Goal: Information Seeking & Learning: Check status

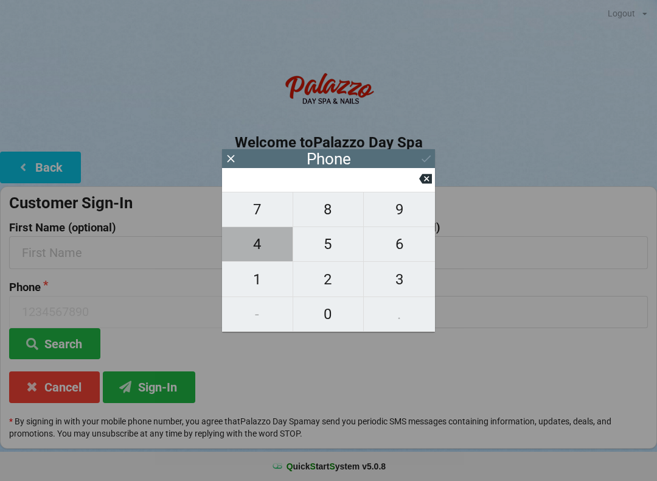
click at [261, 251] on span "4" at bounding box center [257, 244] width 71 height 26
type input "4"
click at [323, 312] on span "0" at bounding box center [328, 314] width 71 height 26
type input "40"
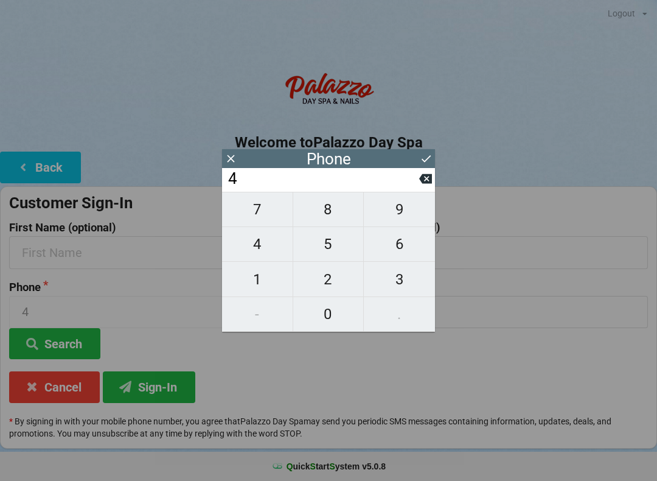
type input "40"
click at [268, 216] on span "7" at bounding box center [257, 210] width 71 height 26
type input "407"
click at [329, 257] on span "5" at bounding box center [328, 244] width 71 height 26
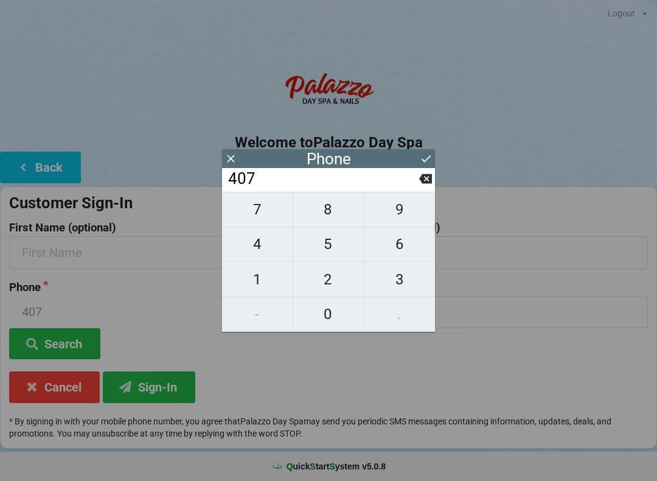
type input "4075"
click at [344, 278] on span "2" at bounding box center [328, 280] width 71 height 26
type input "40752"
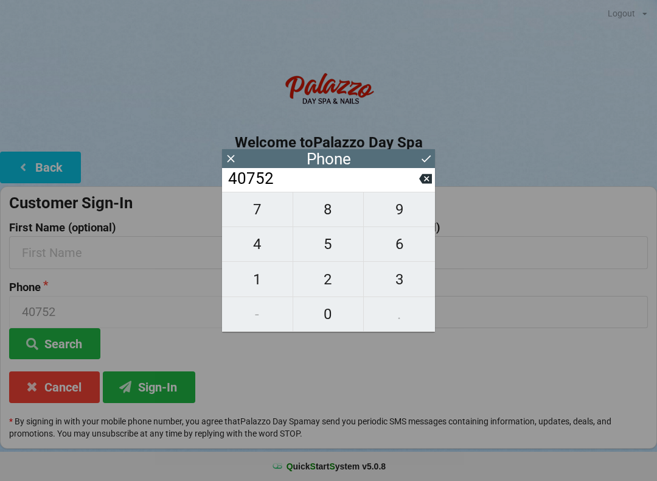
click at [410, 211] on span "9" at bounding box center [399, 210] width 71 height 26
type input "407529"
click at [405, 220] on span "9" at bounding box center [399, 210] width 71 height 26
type input "4075299"
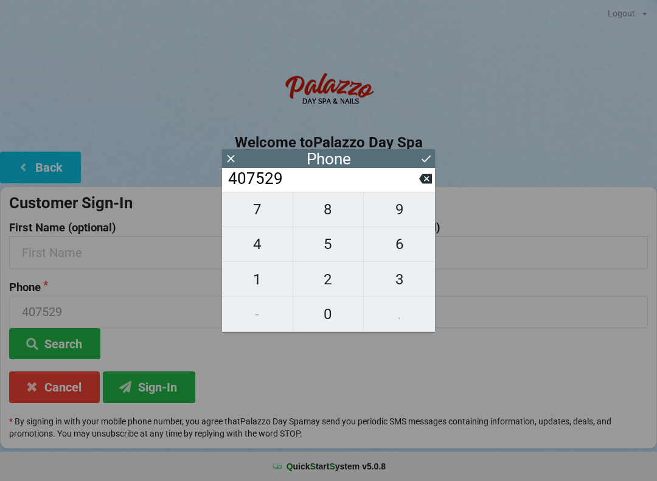
type input "4075299"
click at [333, 316] on span "0" at bounding box center [328, 314] width 71 height 26
type input "40752990"
click at [266, 284] on span "1" at bounding box center [257, 280] width 71 height 26
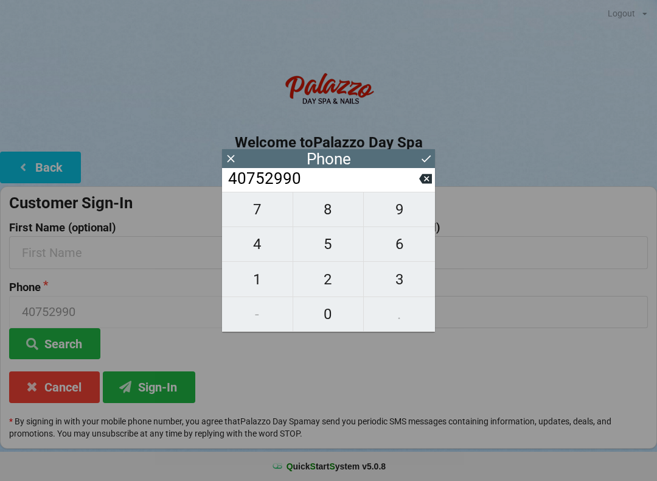
type input "407529901"
click at [255, 257] on span "4" at bounding box center [257, 244] width 71 height 26
type input "4075299014"
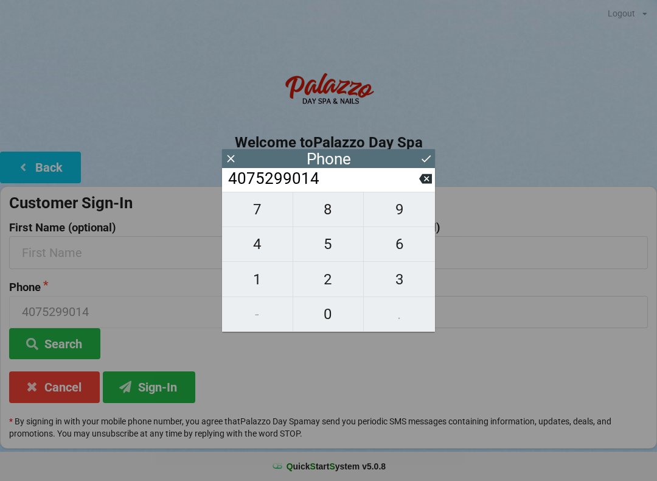
click at [426, 158] on icon at bounding box center [426, 158] width 13 height 13
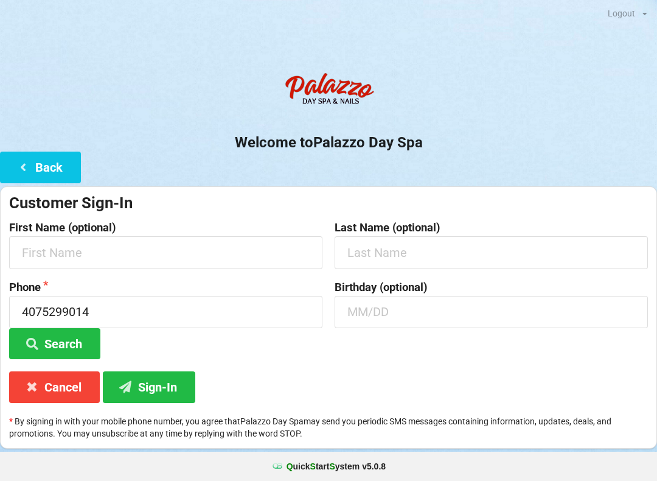
click at [53, 167] on button "Back" at bounding box center [40, 167] width 81 height 31
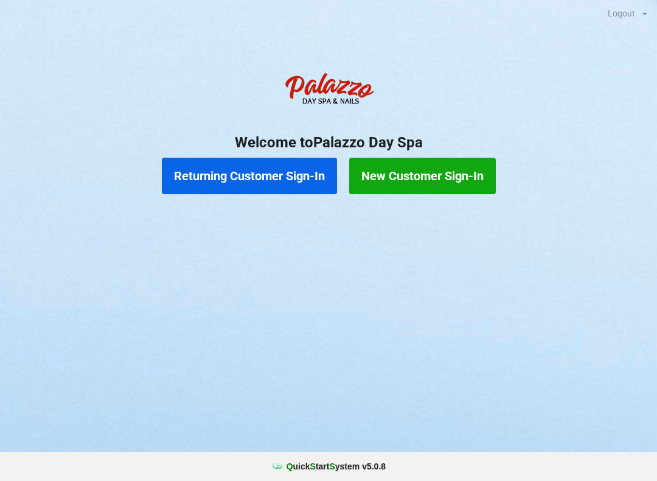
click at [449, 176] on button "New Customer Sign-In" at bounding box center [422, 176] width 147 height 37
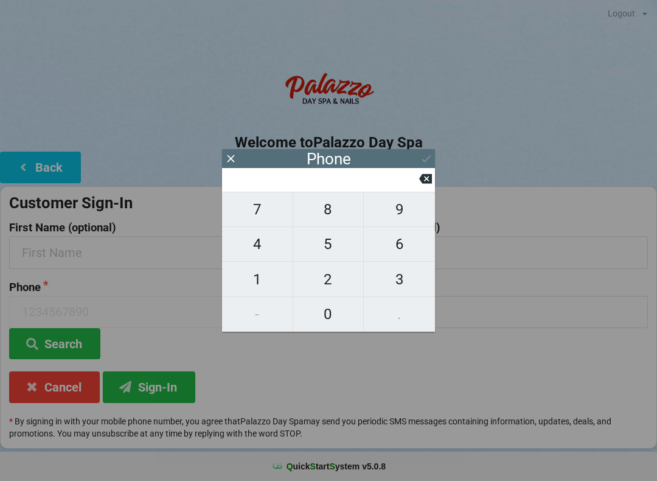
click at [261, 243] on span "4" at bounding box center [257, 244] width 71 height 26
type input "4"
click at [326, 315] on span "0" at bounding box center [328, 314] width 71 height 26
type input "40"
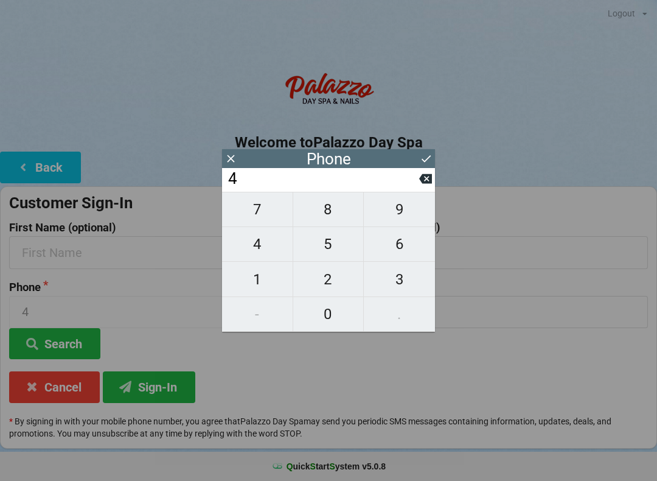
type input "40"
click at [260, 211] on span "7" at bounding box center [257, 210] width 71 height 26
type input "407"
click at [337, 251] on span "5" at bounding box center [328, 244] width 71 height 26
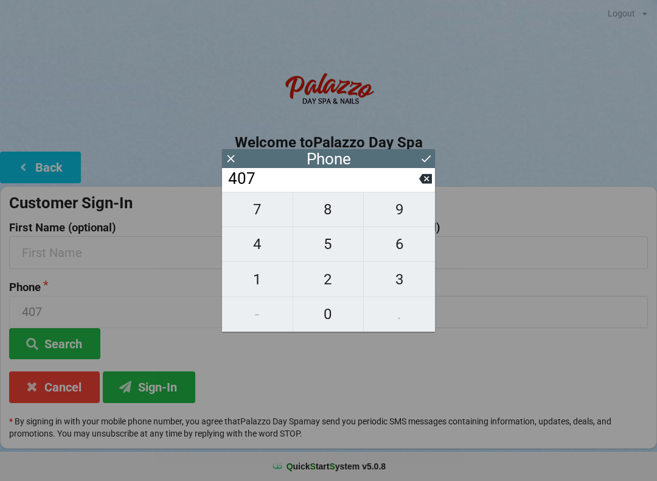
type input "4075"
click at [331, 282] on span "2" at bounding box center [328, 280] width 71 height 26
type input "40752"
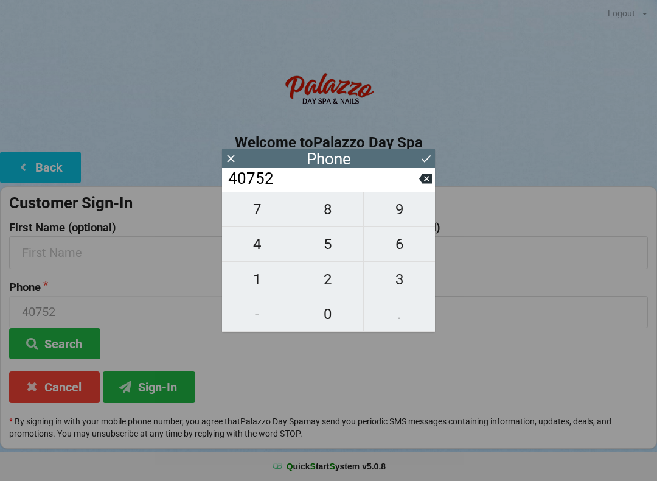
click at [396, 209] on span "9" at bounding box center [399, 210] width 71 height 26
type input "407529"
click at [396, 211] on span "9" at bounding box center [399, 210] width 71 height 26
type input "4075299"
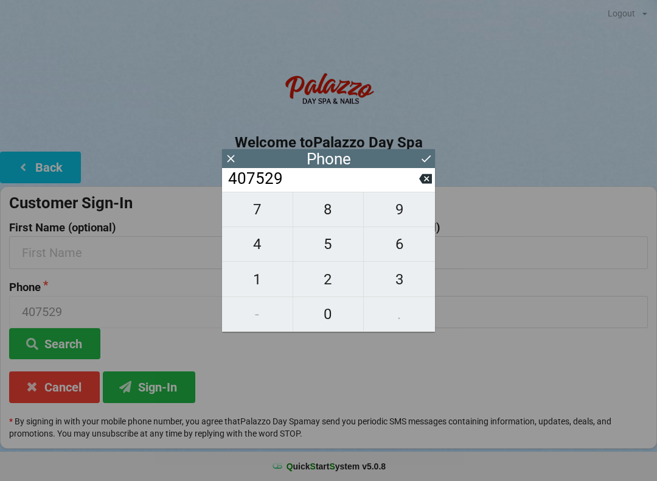
type input "4075299"
click at [337, 304] on span "0" at bounding box center [328, 314] width 71 height 26
type input "40752990"
click at [271, 281] on span "1" at bounding box center [257, 280] width 71 height 26
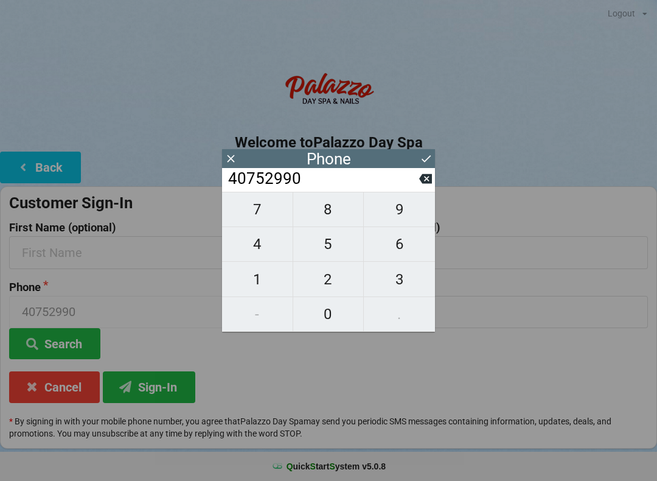
type input "407529901"
click at [268, 256] on span "4" at bounding box center [257, 244] width 71 height 26
type input "4075299014"
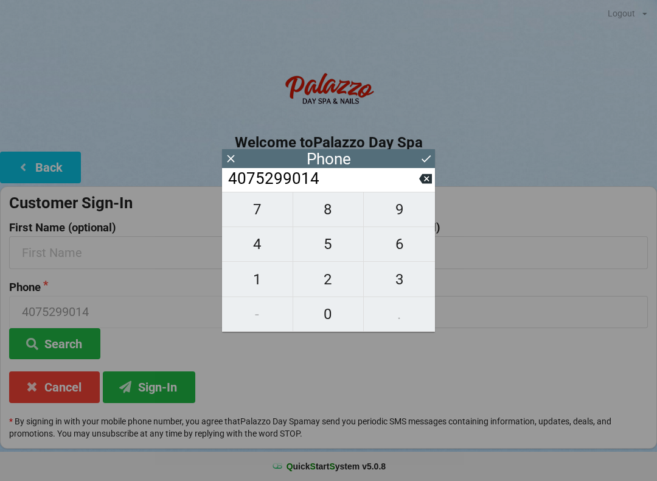
click at [424, 163] on icon at bounding box center [426, 158] width 13 height 13
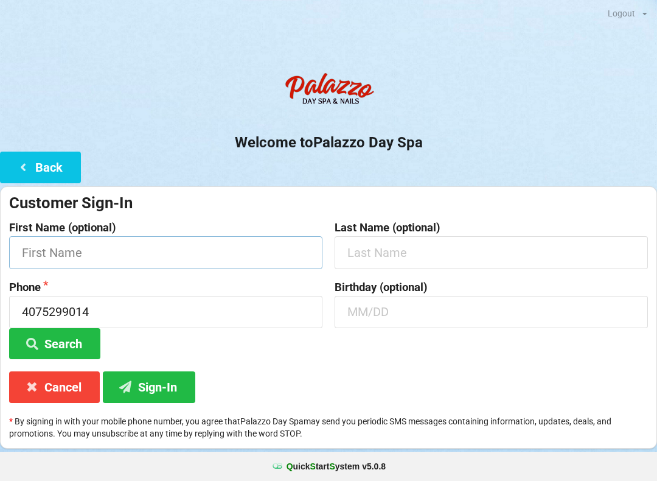
click at [220, 247] on input "text" at bounding box center [165, 252] width 313 height 32
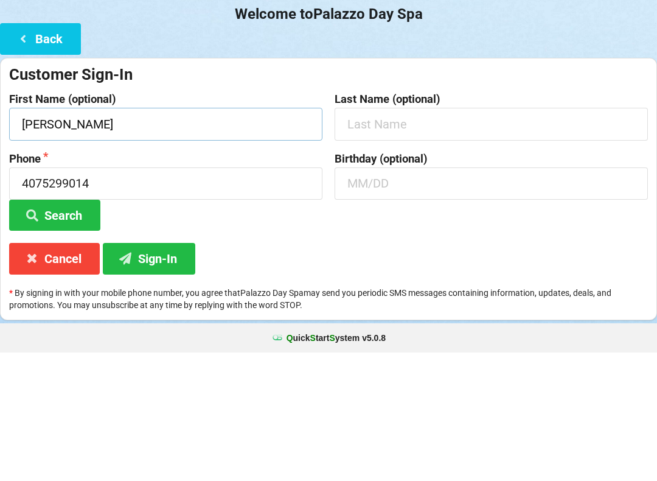
type input "[PERSON_NAME]"
click at [500, 236] on input "text" at bounding box center [491, 252] width 313 height 32
type input "[PERSON_NAME]"
click at [243, 296] on input "4075299014" at bounding box center [165, 312] width 313 height 32
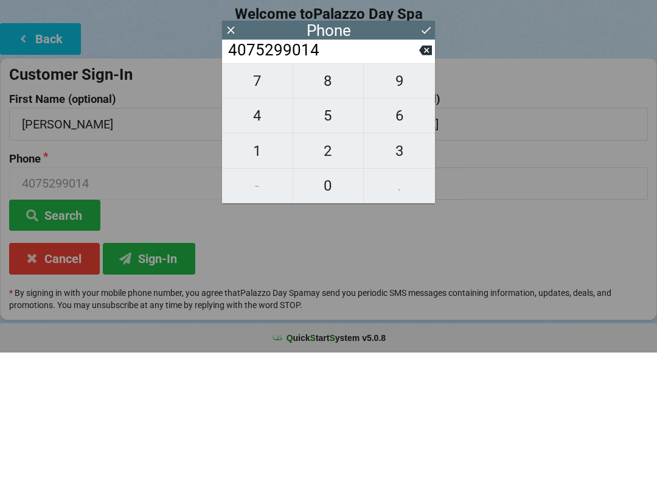
click at [430, 170] on button at bounding box center [425, 178] width 13 height 16
click at [424, 170] on button at bounding box center [425, 178] width 13 height 16
type input "40752990"
click at [260, 281] on button "1" at bounding box center [257, 279] width 71 height 35
type input "407529901"
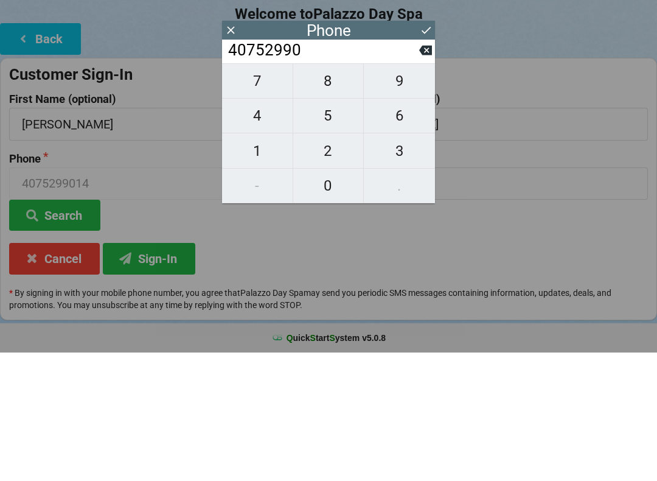
type input "407529901"
click at [262, 267] on span "1" at bounding box center [257, 280] width 71 height 26
type input "4075299011"
click at [425, 174] on icon at bounding box center [425, 179] width 13 height 10
click at [258, 262] on button "1" at bounding box center [257, 279] width 71 height 35
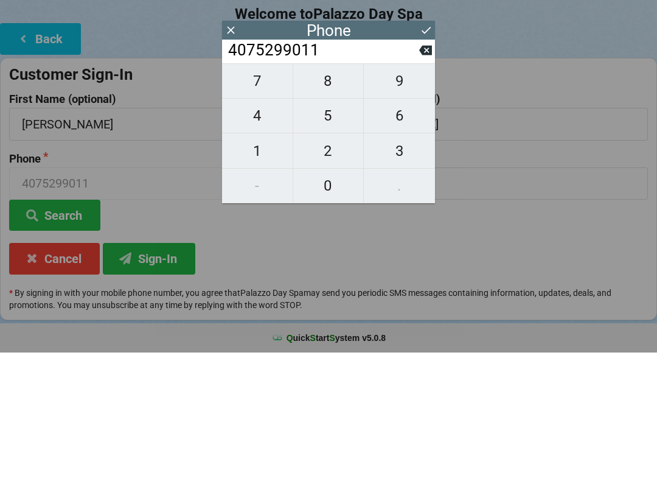
click at [418, 169] on input "4075299011" at bounding box center [323, 178] width 192 height 19
click at [425, 172] on icon at bounding box center [425, 178] width 13 height 13
click at [268, 262] on button "1" at bounding box center [257, 279] width 71 height 35
click at [421, 173] on button at bounding box center [425, 178] width 13 height 16
click at [268, 262] on button "1" at bounding box center [257, 279] width 71 height 35
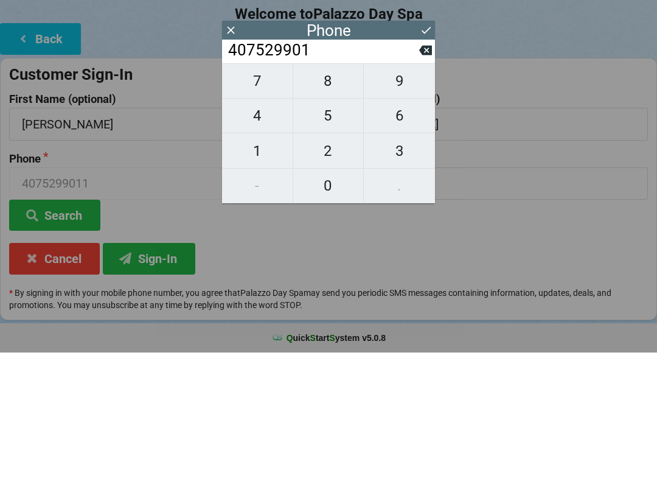
type input "4075299011"
click at [422, 192] on button "9" at bounding box center [399, 209] width 71 height 35
type input "40752990119"
click at [420, 173] on button at bounding box center [425, 178] width 13 height 16
click at [432, 192] on button "9" at bounding box center [399, 209] width 71 height 35
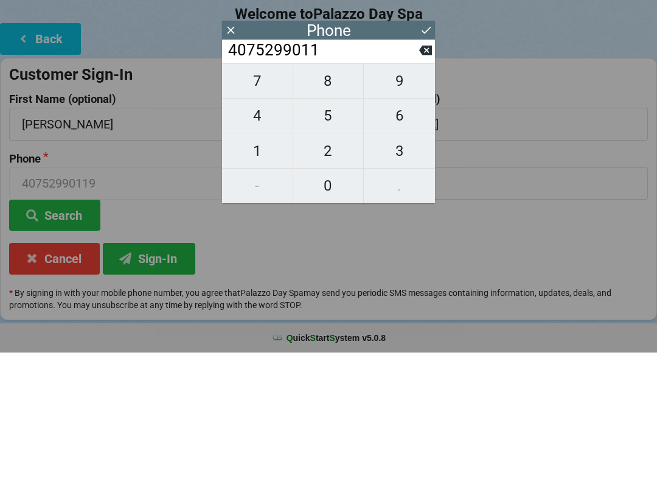
type input "40752990119"
click at [426, 192] on button "9" at bounding box center [399, 209] width 71 height 35
type input "407529901199"
click at [419, 173] on button at bounding box center [425, 178] width 13 height 16
click at [424, 173] on button at bounding box center [425, 178] width 13 height 16
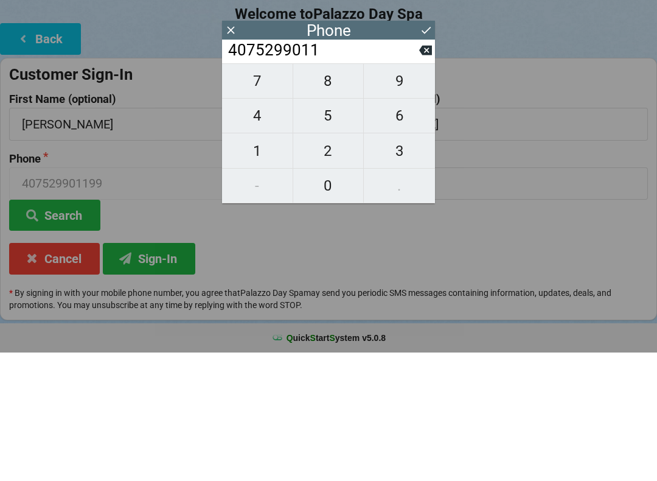
click at [425, 174] on button at bounding box center [425, 178] width 13 height 16
click at [422, 174] on button at bounding box center [425, 178] width 13 height 16
type input "40752990"
click at [264, 280] on button "1" at bounding box center [257, 279] width 71 height 35
type input "407529901"
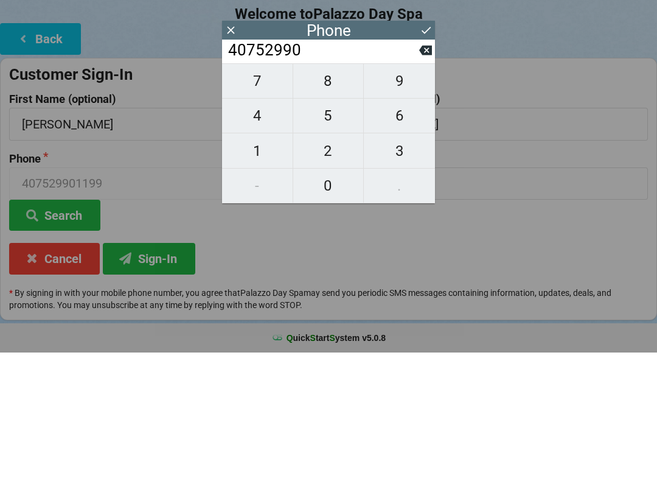
type input "407529901"
click at [272, 231] on span "4" at bounding box center [257, 244] width 71 height 26
type input "4075299014"
click at [424, 150] on button at bounding box center [426, 158] width 13 height 16
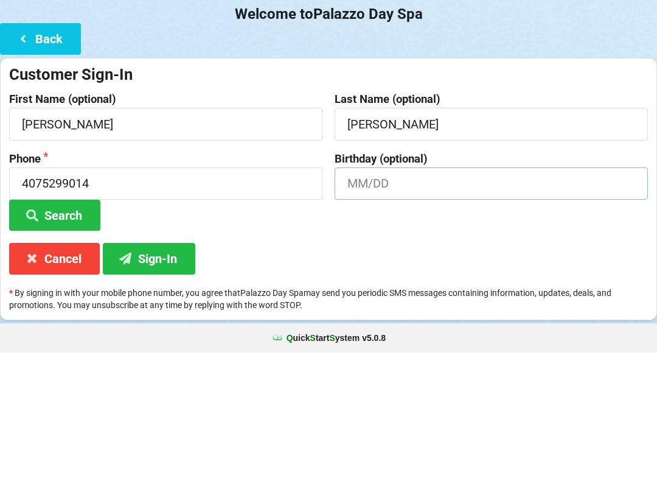
click at [397, 296] on input "text" at bounding box center [491, 312] width 313 height 32
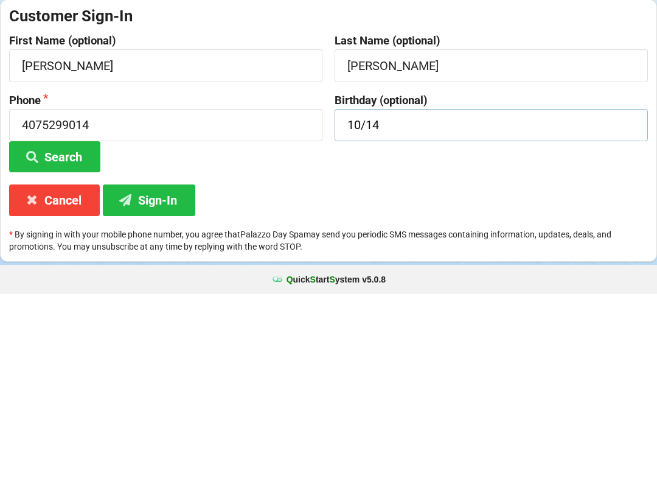
type input "10/14"
click at [264, 191] on div "Customer Sign-In First Name (optional) [PERSON_NAME] Last Name (optional) [PERS…" at bounding box center [328, 317] width 657 height 262
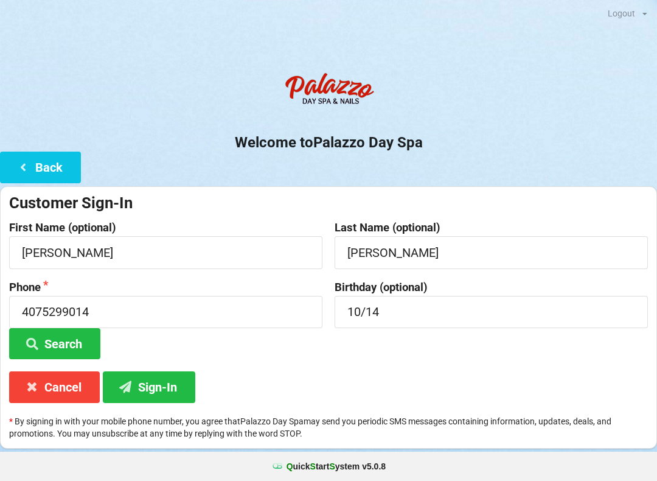
click at [161, 386] on button "Sign-In" at bounding box center [149, 386] width 93 height 31
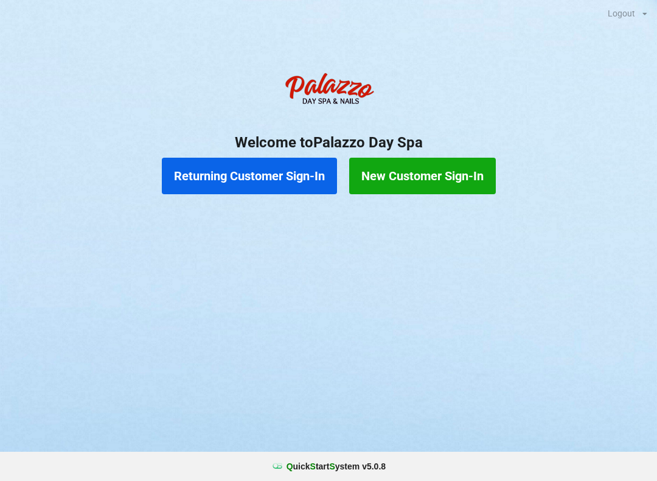
click at [234, 178] on button "Returning Customer Sign-In" at bounding box center [249, 176] width 175 height 37
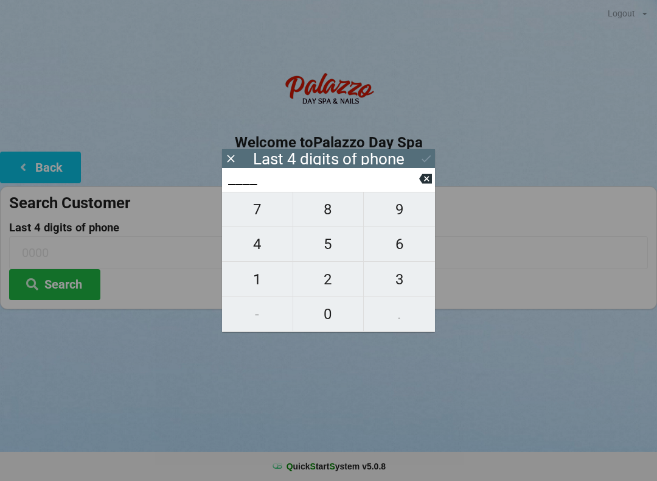
click at [253, 282] on span "1" at bounding box center [257, 280] width 71 height 26
type input "1___"
click at [399, 278] on span "3" at bounding box center [399, 280] width 71 height 26
type input "13__"
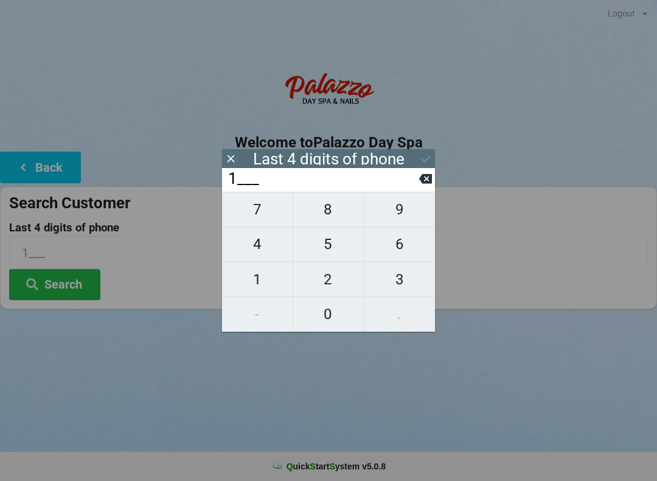
type input "13__"
click at [396, 279] on span "3" at bounding box center [399, 280] width 71 height 26
type input "133_"
click at [249, 248] on span "4" at bounding box center [257, 244] width 71 height 26
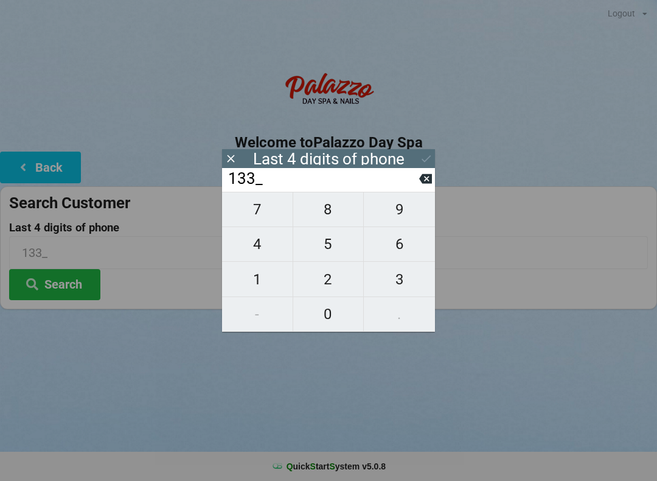
type input "1334"
click at [423, 158] on icon at bounding box center [426, 158] width 13 height 13
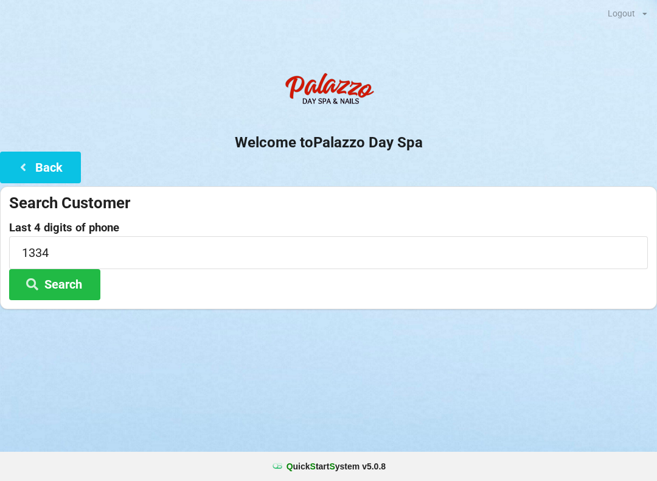
click at [68, 284] on button "Search" at bounding box center [54, 284] width 91 height 31
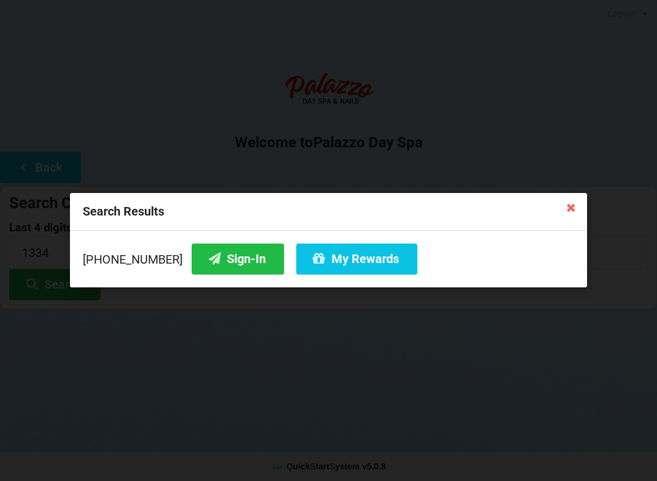
click at [320, 264] on button "My Rewards" at bounding box center [356, 258] width 121 height 31
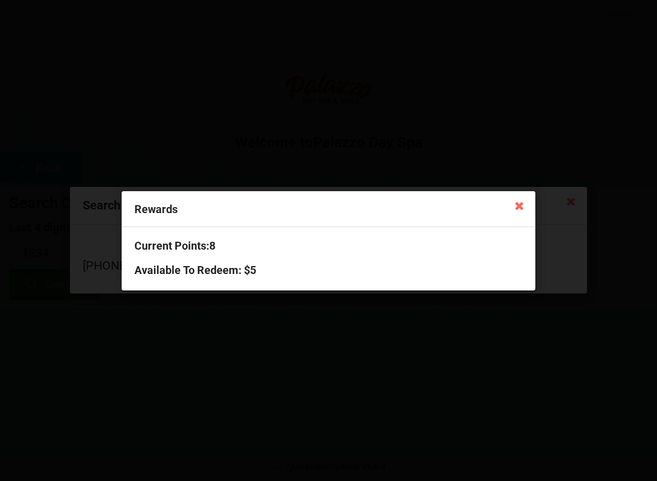
click at [516, 206] on icon at bounding box center [519, 204] width 19 height 19
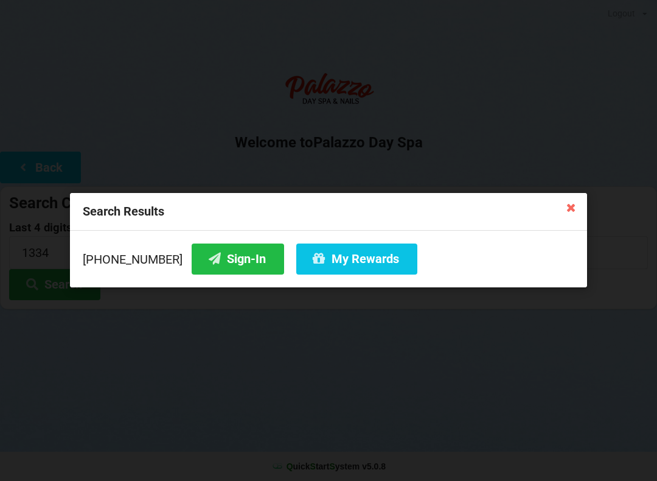
click at [581, 205] on icon at bounding box center [571, 206] width 19 height 19
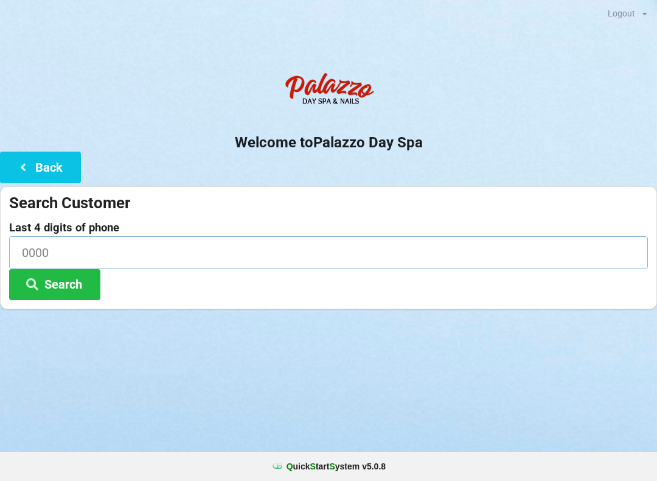
click at [61, 240] on input at bounding box center [328, 252] width 639 height 32
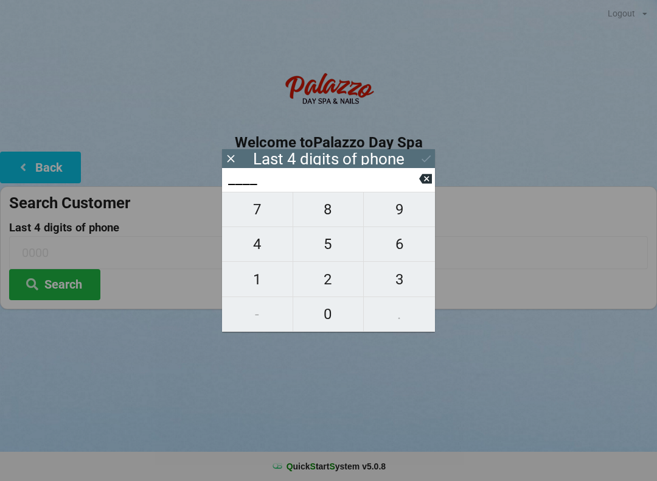
click at [406, 251] on span "6" at bounding box center [399, 244] width 71 height 26
type input "6___"
click at [406, 219] on span "9" at bounding box center [399, 210] width 71 height 26
type input "69__"
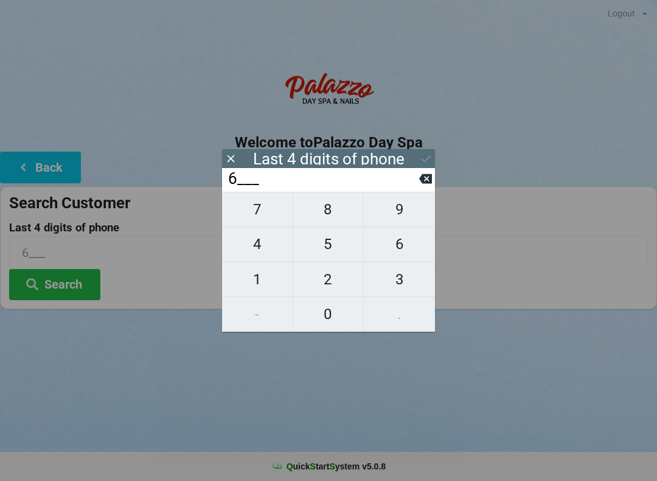
type input "69__"
click at [330, 282] on span "2" at bounding box center [328, 280] width 71 height 26
type input "692_"
click at [264, 276] on span "1" at bounding box center [257, 280] width 71 height 26
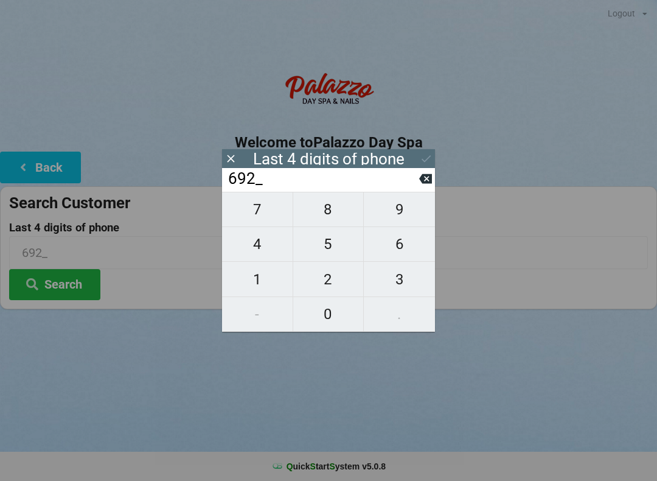
type input "6921"
click at [70, 292] on button "Search" at bounding box center [54, 284] width 91 height 31
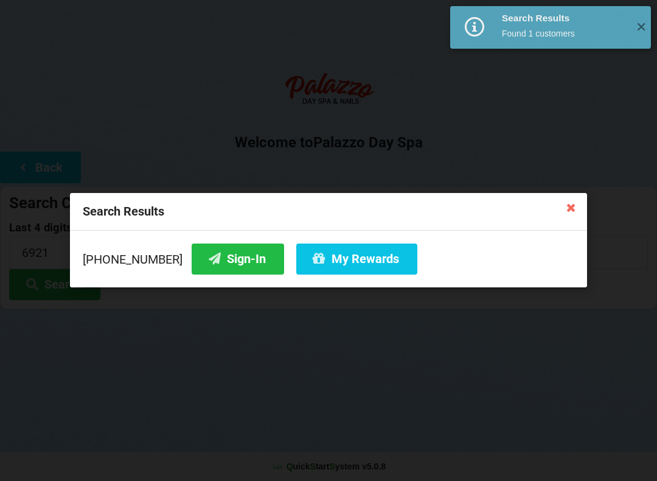
click at [228, 257] on button "Sign-In" at bounding box center [238, 258] width 93 height 31
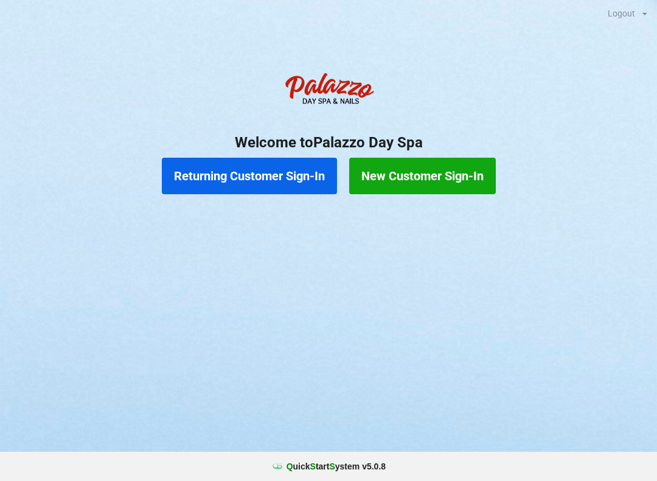
click at [239, 181] on button "Returning Customer Sign-In" at bounding box center [249, 176] width 175 height 37
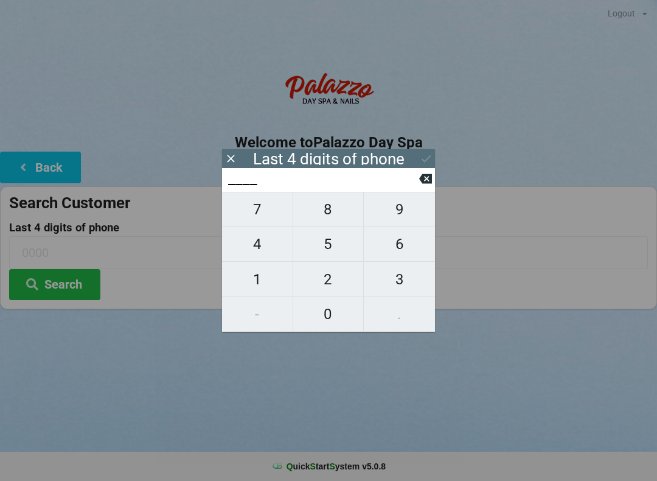
click at [324, 281] on span "2" at bounding box center [328, 280] width 71 height 26
type input "2___"
click at [326, 288] on span "2" at bounding box center [328, 280] width 71 height 26
type input "22__"
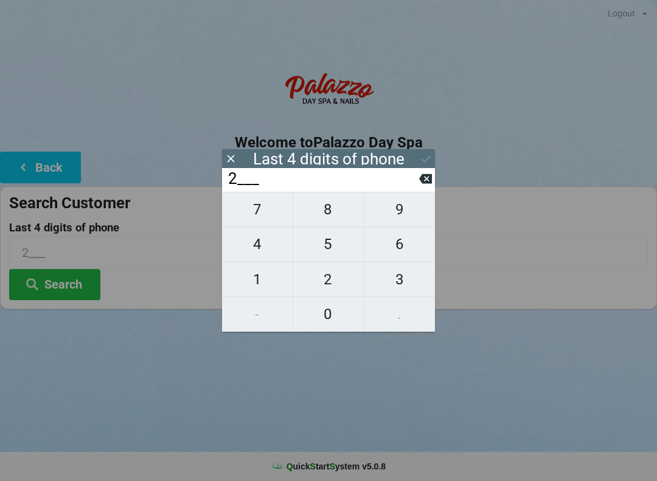
type input "22__"
click at [324, 329] on button "0" at bounding box center [328, 314] width 71 height 35
type input "220_"
click at [253, 215] on span "7" at bounding box center [257, 210] width 71 height 26
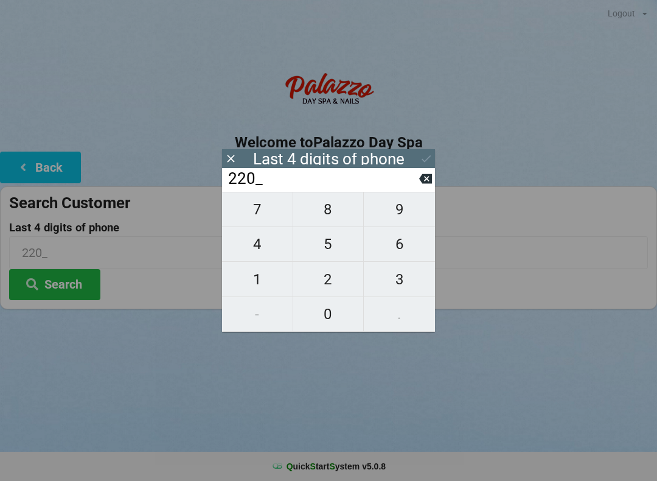
type input "2207"
click at [431, 158] on icon at bounding box center [426, 158] width 13 height 13
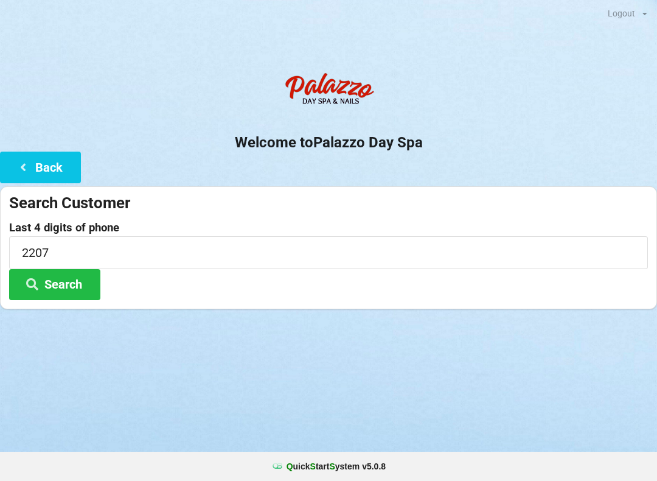
click at [39, 282] on icon at bounding box center [32, 283] width 15 height 10
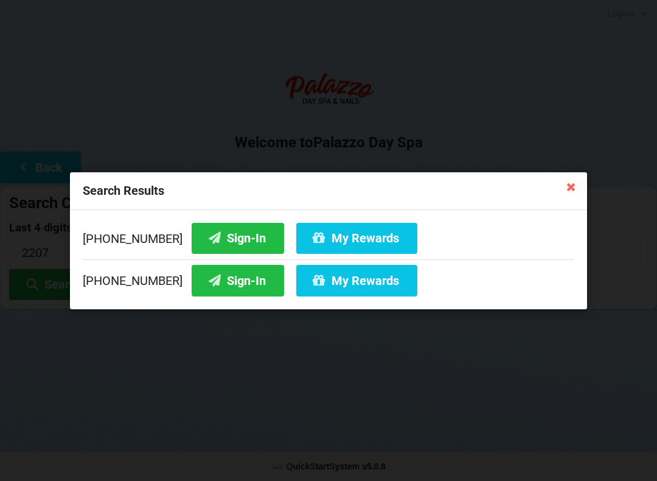
click at [312, 234] on icon at bounding box center [319, 237] width 15 height 10
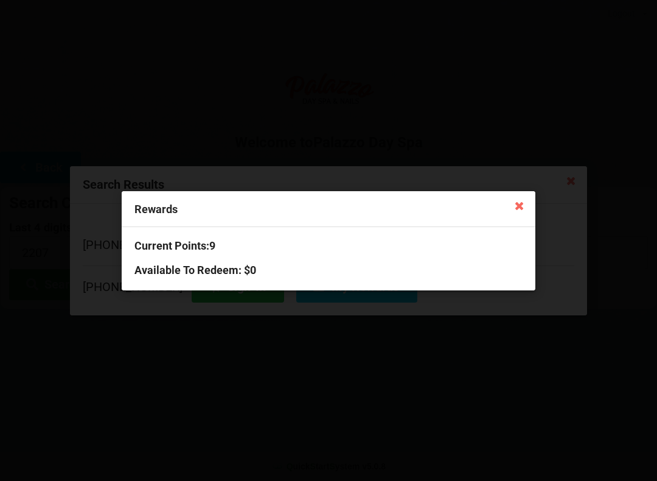
click at [525, 209] on icon at bounding box center [519, 204] width 19 height 19
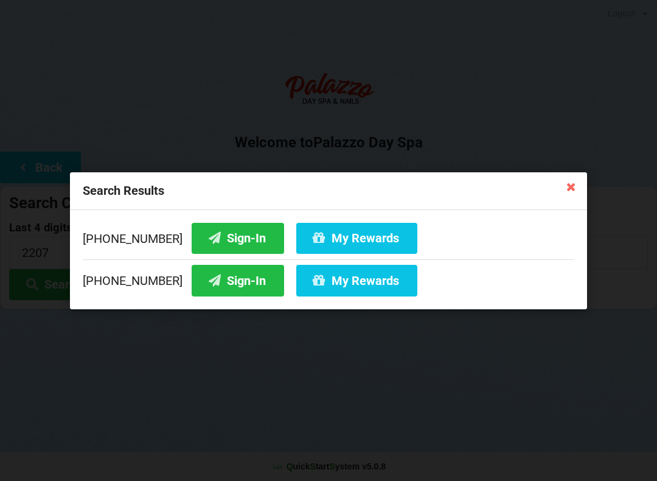
click at [216, 237] on button "Sign-In" at bounding box center [238, 237] width 93 height 31
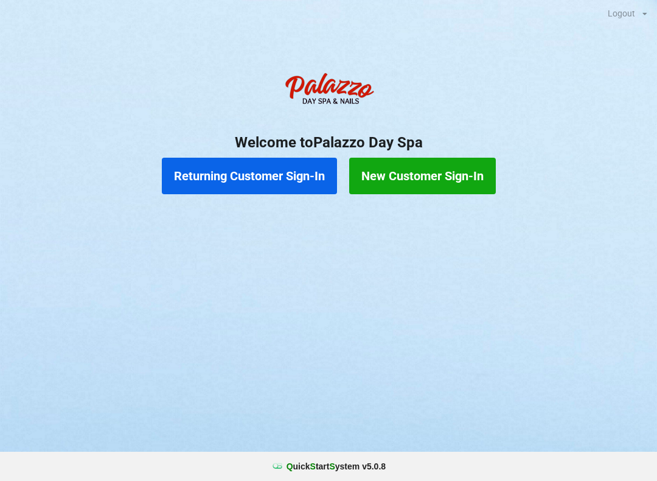
click at [257, 175] on button "Returning Customer Sign-In" at bounding box center [249, 176] width 175 height 37
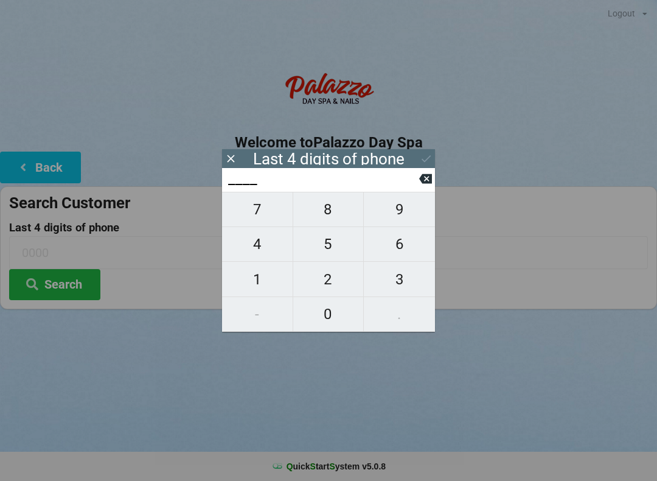
click at [324, 324] on span "0" at bounding box center [328, 314] width 71 height 26
type input "0___"
click at [315, 240] on span "5" at bounding box center [328, 244] width 71 height 26
type input "05__"
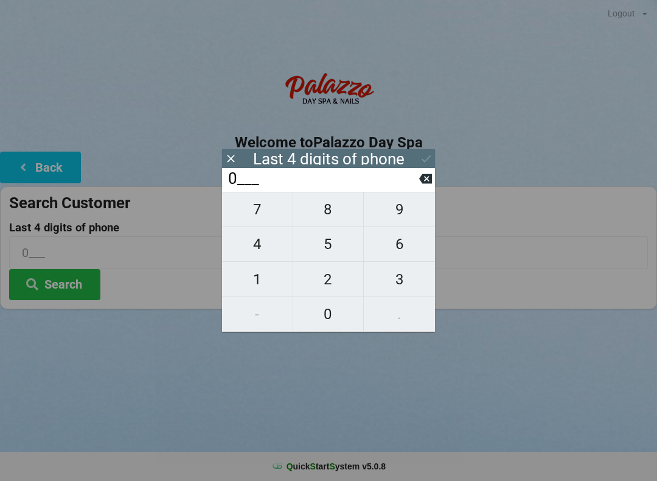
type input "05__"
click at [390, 289] on span "3" at bounding box center [399, 280] width 71 height 26
type input "053_"
click at [321, 207] on span "8" at bounding box center [328, 210] width 71 height 26
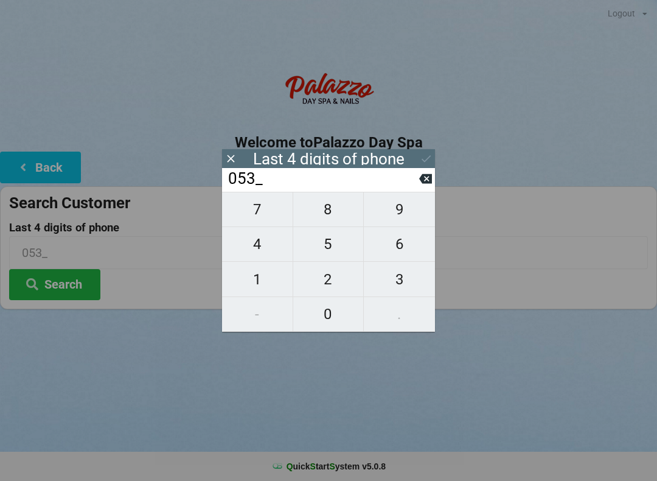
type input "0538"
click at [41, 276] on button "Search" at bounding box center [54, 284] width 91 height 31
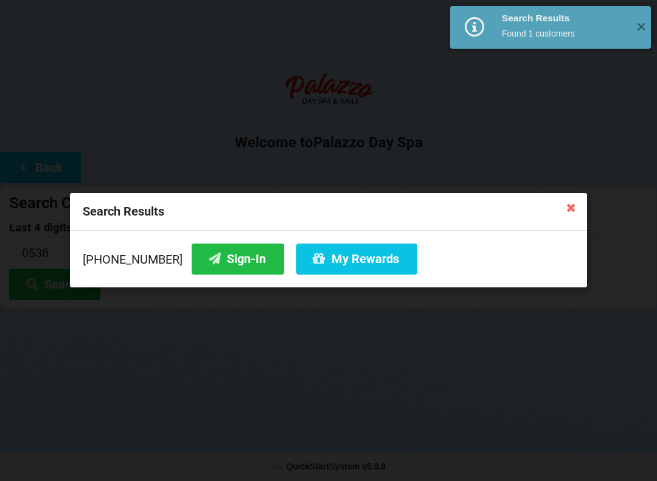
click at [224, 271] on button "Sign-In" at bounding box center [238, 258] width 93 height 31
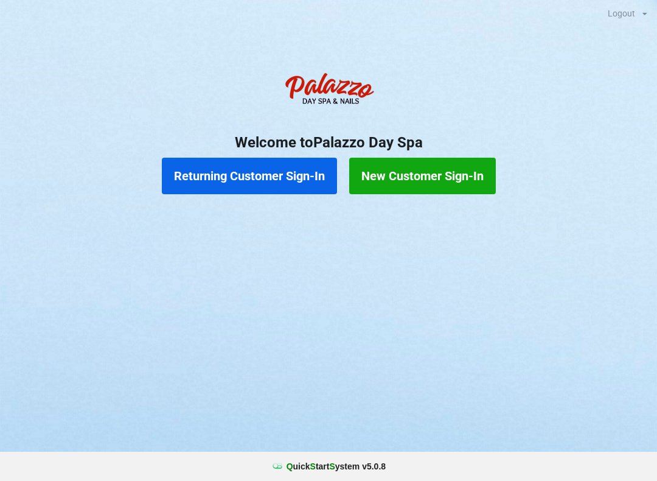
click at [244, 180] on button "Returning Customer Sign-In" at bounding box center [249, 176] width 175 height 37
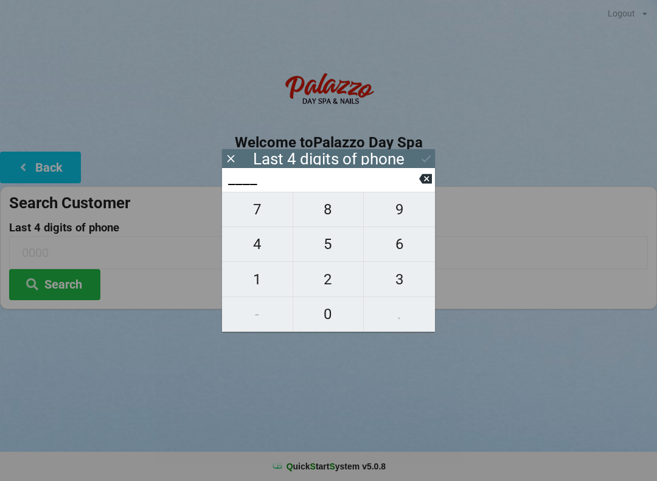
click at [407, 253] on span "6" at bounding box center [399, 244] width 71 height 26
type input "6___"
click at [416, 284] on span "3" at bounding box center [399, 280] width 71 height 26
type input "63__"
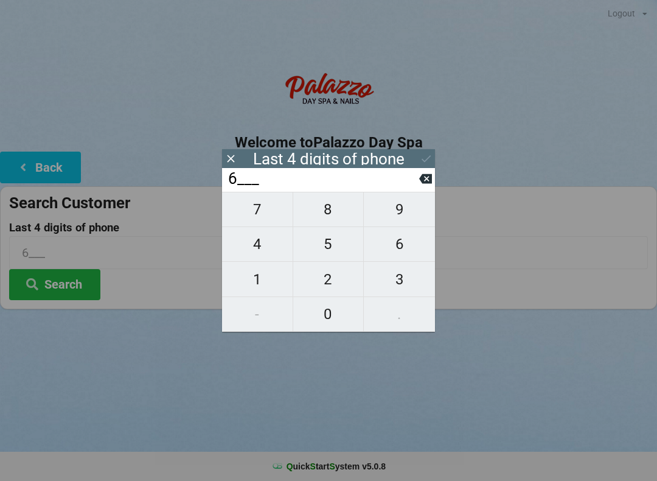
type input "63__"
click at [402, 219] on span "9" at bounding box center [399, 210] width 71 height 26
type input "639_"
click at [275, 251] on span "4" at bounding box center [257, 244] width 71 height 26
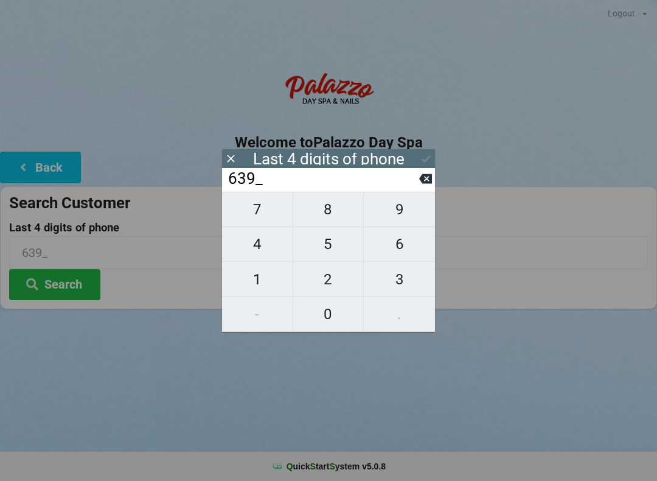
type input "6394"
click at [428, 160] on icon at bounding box center [426, 158] width 13 height 13
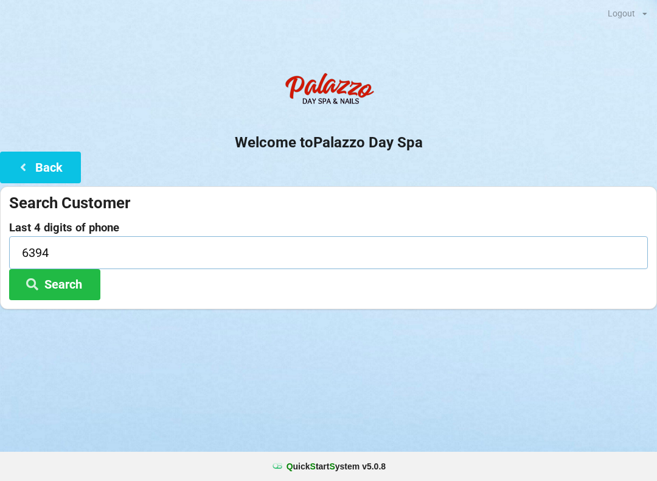
click at [89, 265] on input "6394" at bounding box center [328, 252] width 639 height 32
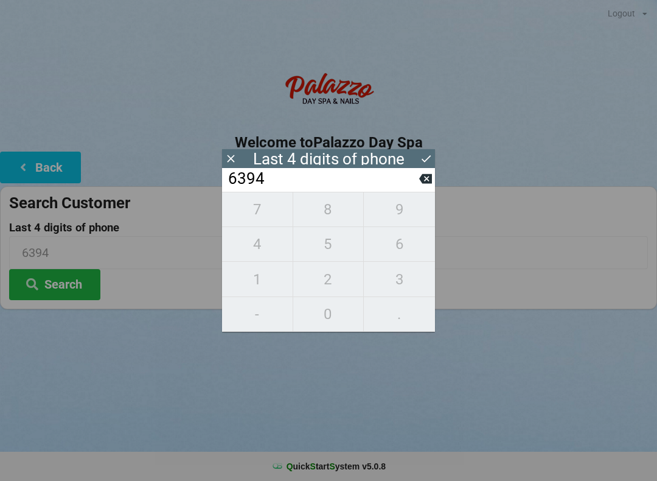
click at [425, 160] on icon at bounding box center [426, 158] width 13 height 13
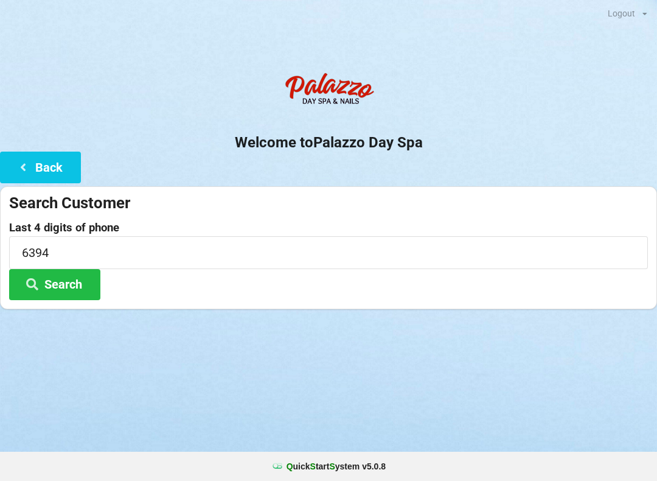
click at [58, 285] on button "Search" at bounding box center [54, 284] width 91 height 31
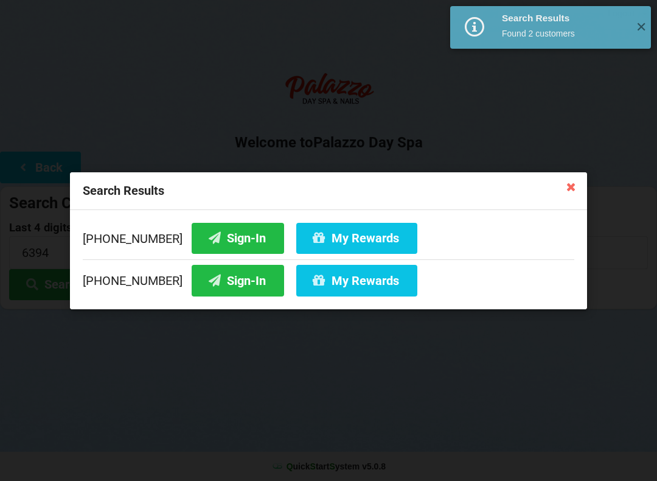
click at [236, 236] on button "Sign-In" at bounding box center [238, 237] width 93 height 31
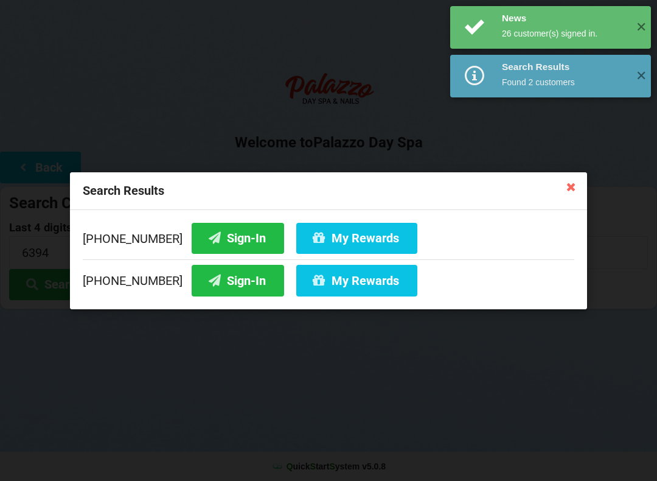
click at [231, 283] on button "Sign-In" at bounding box center [238, 280] width 93 height 31
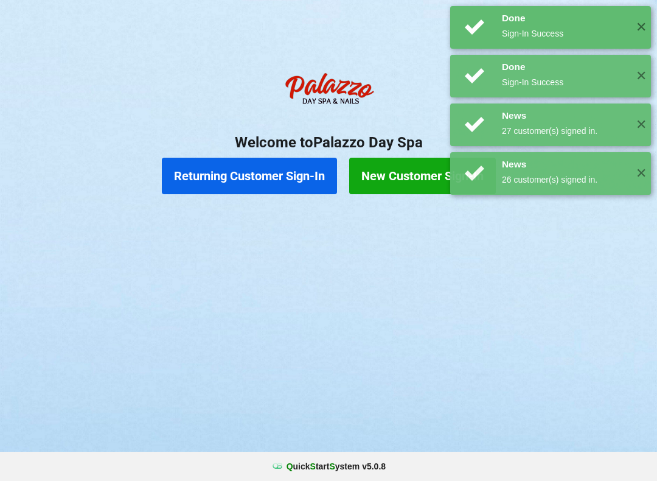
click at [268, 187] on button "Returning Customer Sign-In" at bounding box center [249, 176] width 175 height 37
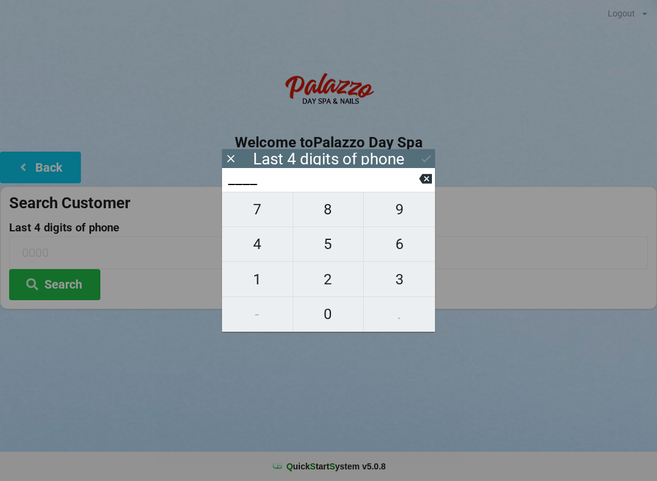
click at [413, 251] on span "6" at bounding box center [399, 244] width 71 height 26
type input "6___"
click at [412, 290] on span "3" at bounding box center [399, 280] width 71 height 26
type input "63__"
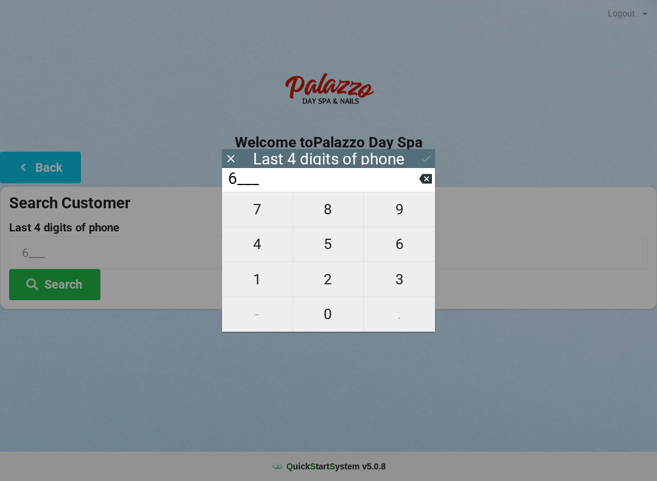
type input "63__"
click at [402, 214] on span "9" at bounding box center [399, 210] width 71 height 26
type input "639_"
click at [268, 247] on span "4" at bounding box center [257, 244] width 71 height 26
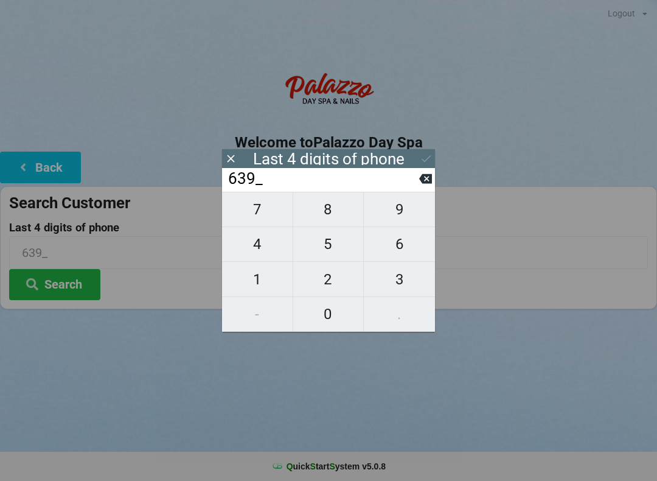
type input "6394"
click at [425, 159] on icon at bounding box center [426, 158] width 13 height 13
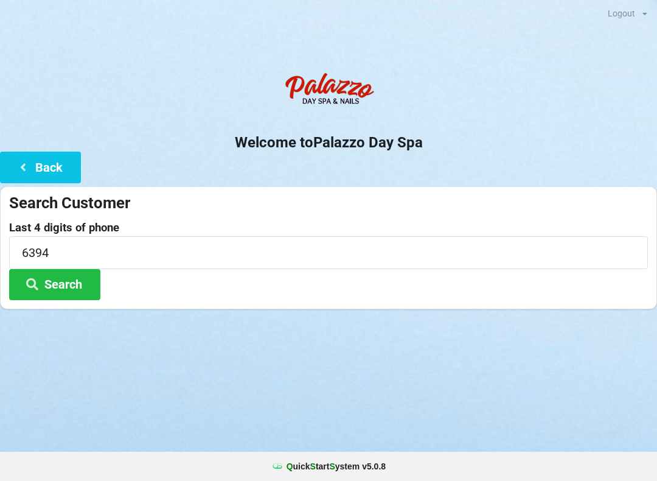
click at [82, 290] on button "Search" at bounding box center [54, 284] width 91 height 31
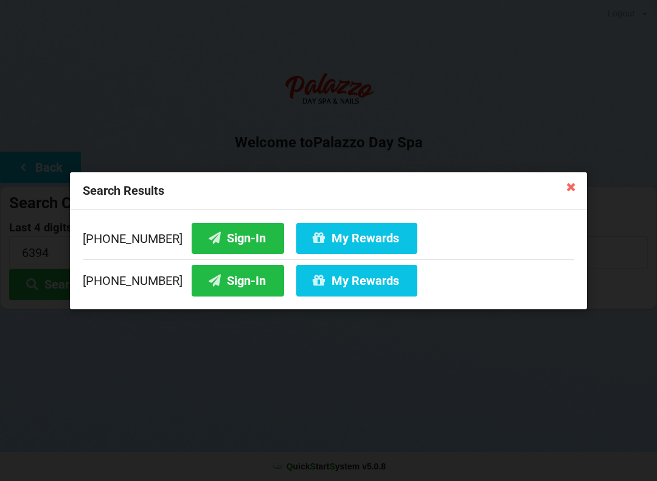
click at [235, 283] on button "Sign-In" at bounding box center [238, 280] width 93 height 31
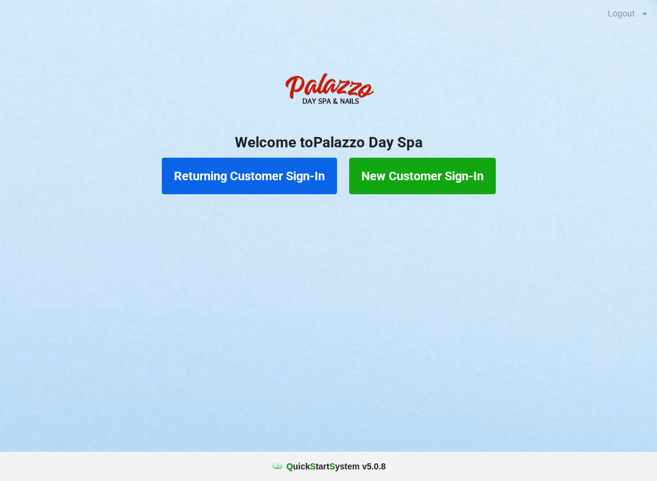
click at [211, 173] on button "Returning Customer Sign-In" at bounding box center [249, 176] width 175 height 37
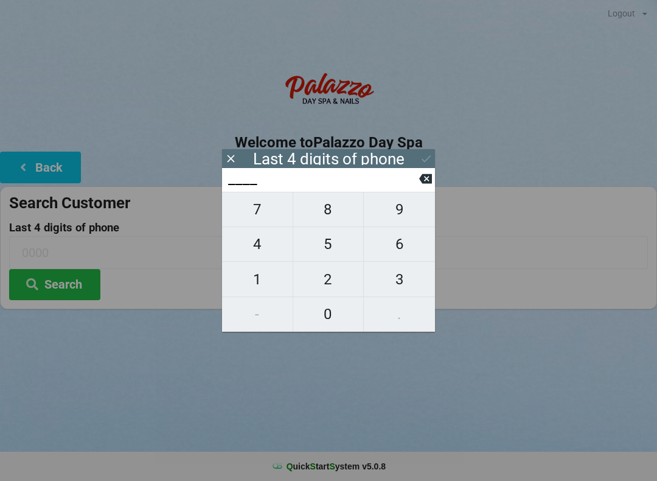
click at [391, 215] on span "9" at bounding box center [399, 210] width 71 height 26
type input "9___"
click at [255, 248] on span "4" at bounding box center [257, 244] width 71 height 26
type input "94__"
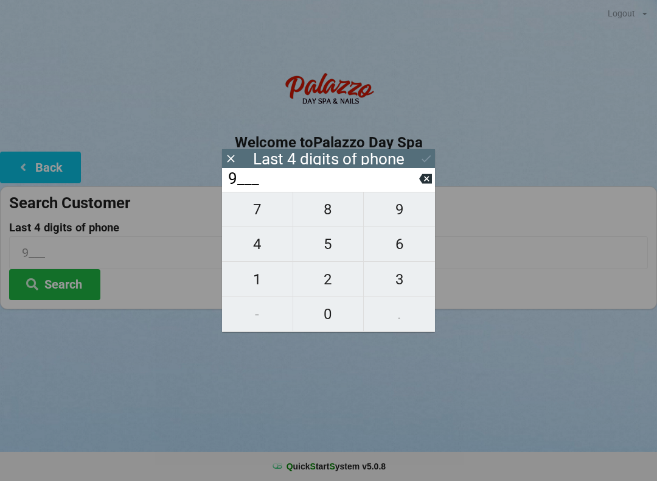
type input "94__"
click at [327, 285] on span "2" at bounding box center [328, 280] width 71 height 26
type input "942_"
click at [319, 214] on span "8" at bounding box center [328, 210] width 71 height 26
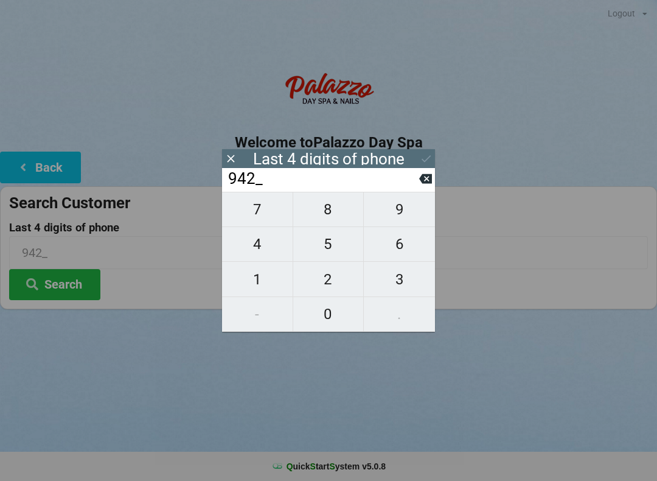
type input "9428"
click at [420, 159] on icon at bounding box center [426, 158] width 13 height 13
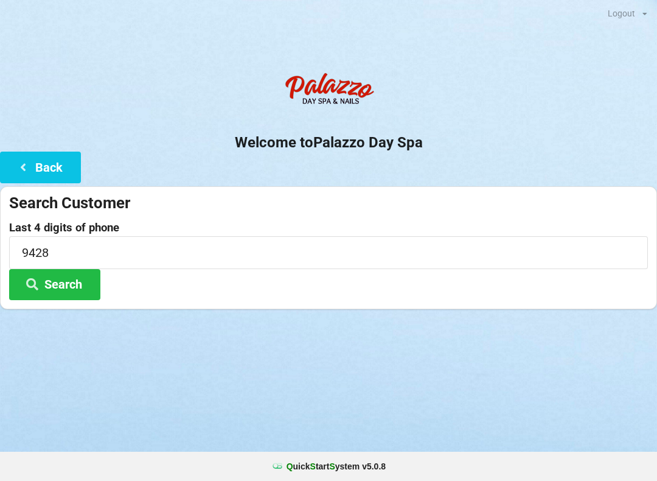
click at [72, 284] on button "Search" at bounding box center [54, 284] width 91 height 31
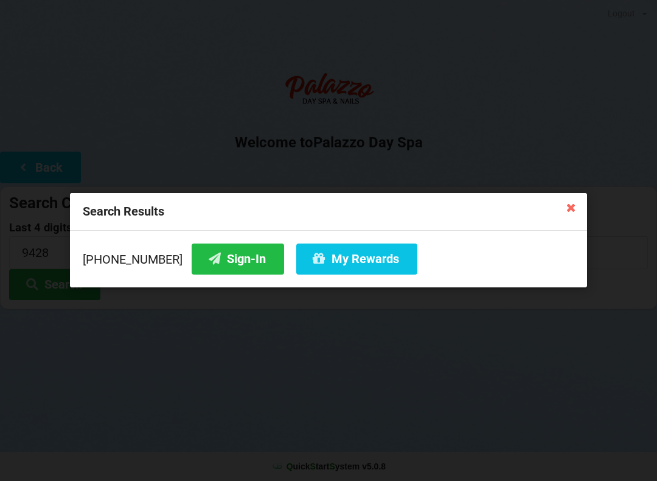
click at [226, 267] on button "Sign-In" at bounding box center [238, 258] width 93 height 31
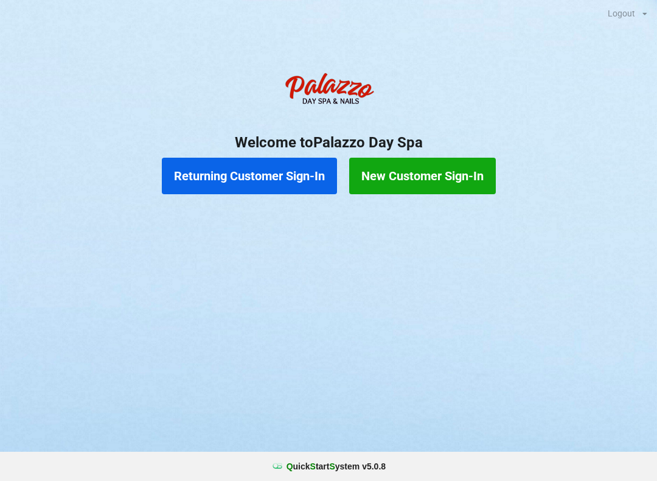
click at [257, 166] on button "Returning Customer Sign-In" at bounding box center [249, 176] width 175 height 37
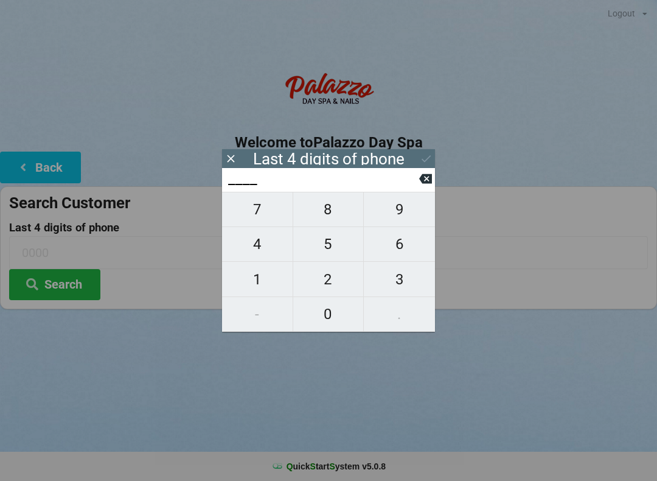
click at [329, 315] on span "0" at bounding box center [328, 314] width 71 height 26
type input "0___"
click at [268, 253] on span "4" at bounding box center [257, 244] width 71 height 26
type input "04__"
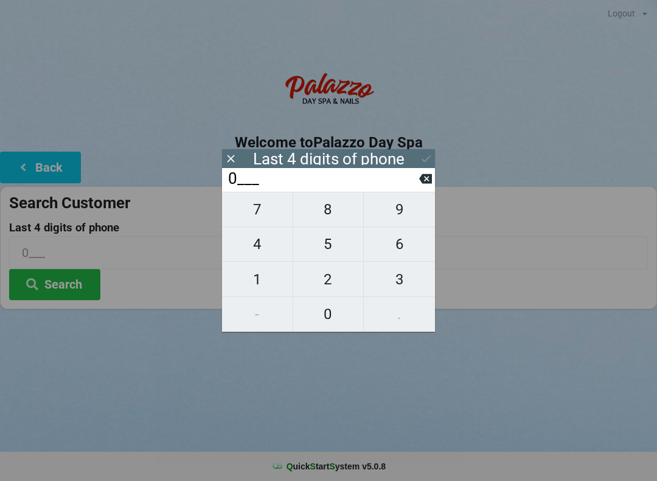
type input "04__"
click at [264, 254] on span "4" at bounding box center [257, 244] width 71 height 26
type input "044_"
click at [264, 257] on span "4" at bounding box center [257, 244] width 71 height 26
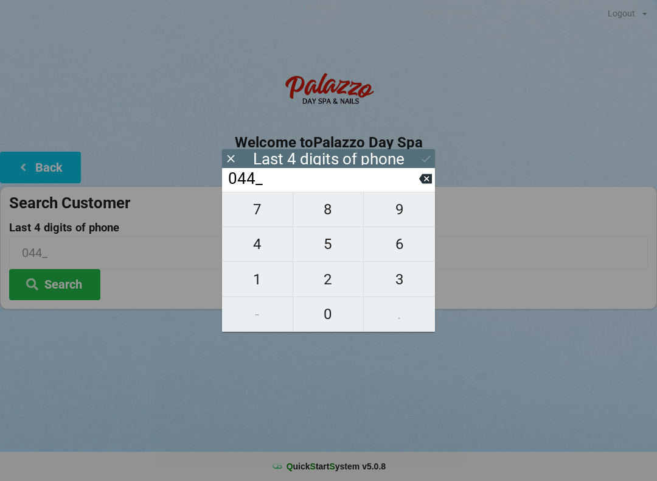
type input "0444"
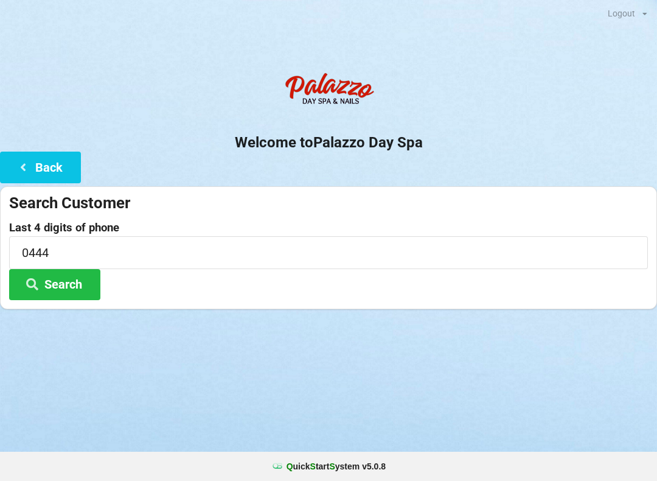
click at [366, 375] on div "Logout Logout Sign-In Welcome to Palazzo Day Spa Back Search Customer Last 4 di…" at bounding box center [328, 240] width 657 height 481
click at [77, 289] on button "Search" at bounding box center [54, 284] width 91 height 31
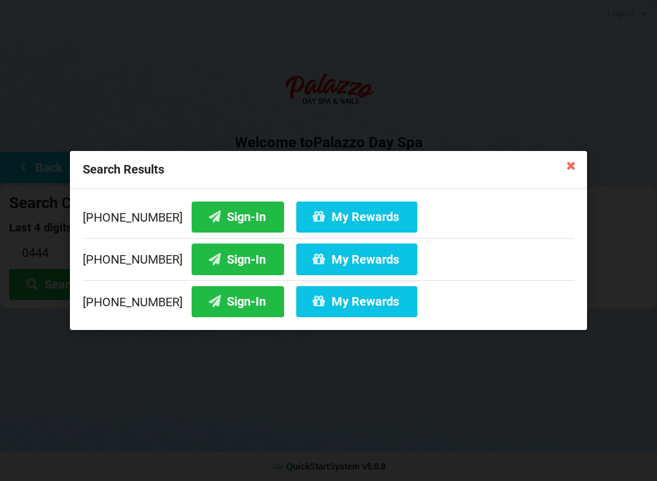
click at [231, 265] on button "Sign-In" at bounding box center [238, 258] width 93 height 31
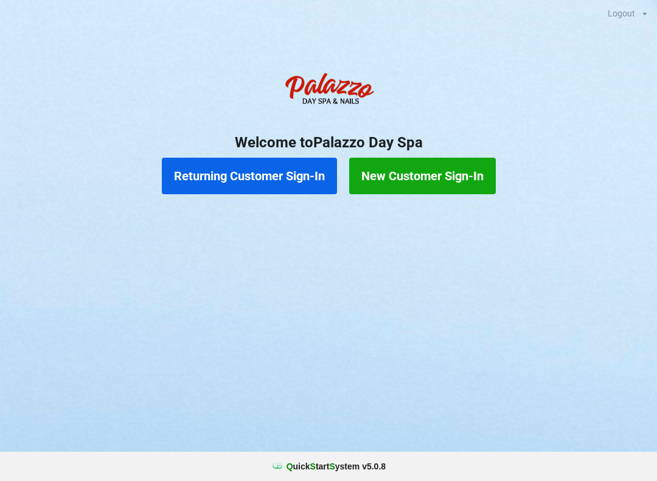
click at [225, 181] on button "Returning Customer Sign-In" at bounding box center [249, 176] width 175 height 37
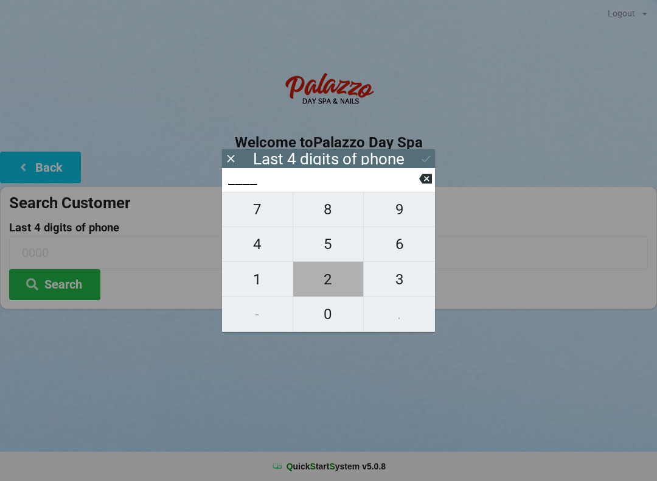
click at [332, 284] on span "2" at bounding box center [328, 280] width 71 height 26
type input "2___"
click at [426, 184] on icon at bounding box center [425, 179] width 13 height 10
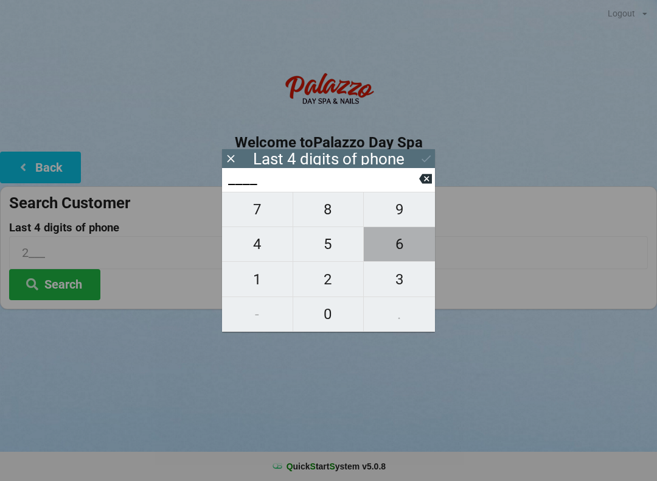
click at [405, 251] on span "6" at bounding box center [399, 244] width 71 height 26
type input "6___"
click at [402, 214] on span "9" at bounding box center [399, 210] width 71 height 26
type input "69__"
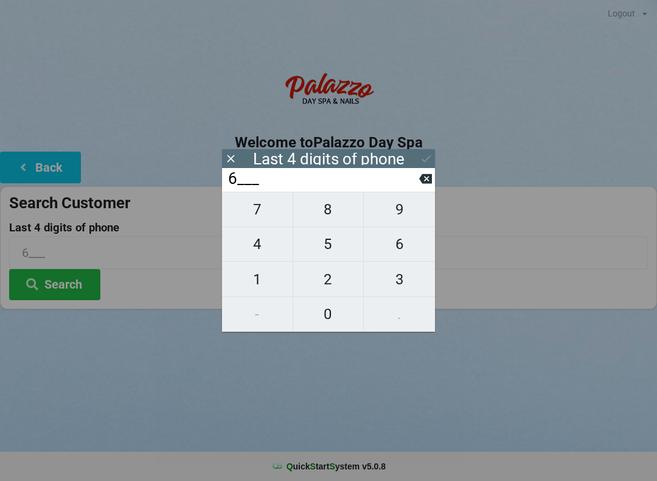
type input "69__"
click at [337, 282] on span "2" at bounding box center [328, 280] width 71 height 26
type input "692_"
click at [261, 282] on span "1" at bounding box center [257, 280] width 71 height 26
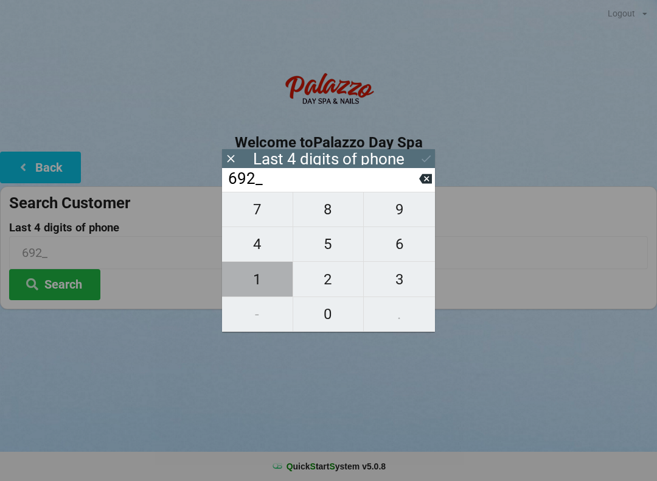
type input "6921"
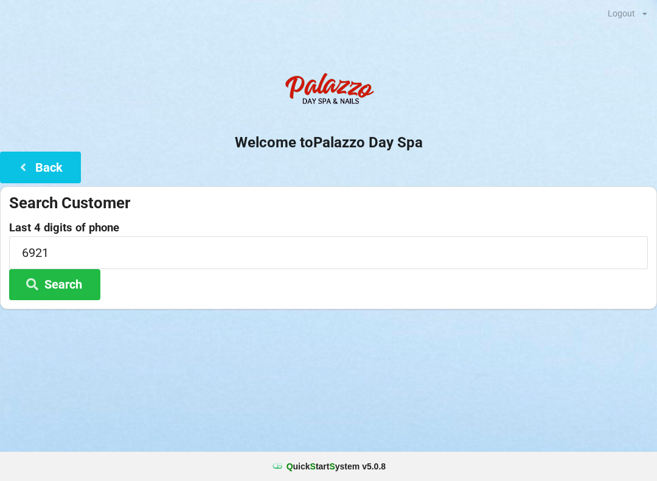
click at [38, 282] on icon at bounding box center [32, 283] width 15 height 10
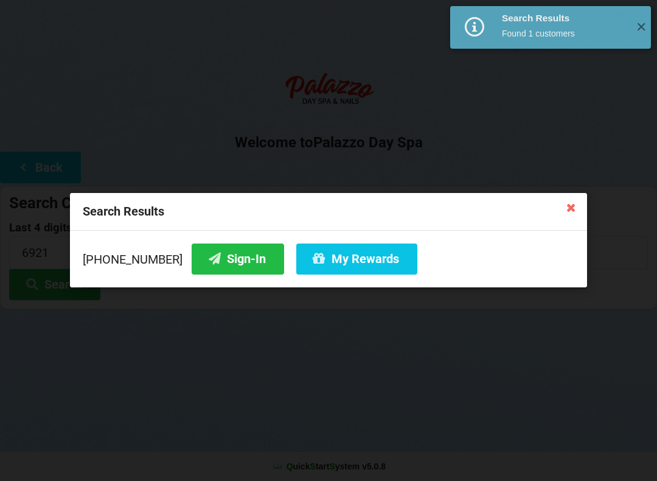
click at [323, 264] on button "My Rewards" at bounding box center [356, 258] width 121 height 31
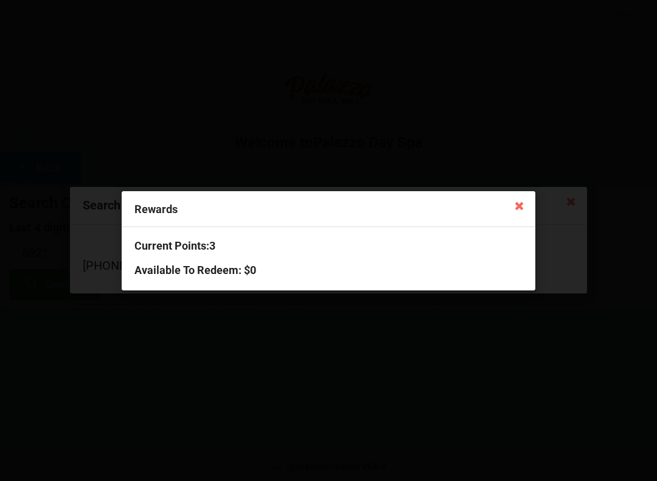
click at [347, 371] on div "Rewards Current Points: 3 Available To Redeem : $0" at bounding box center [328, 240] width 657 height 481
click at [516, 208] on icon at bounding box center [519, 204] width 19 height 19
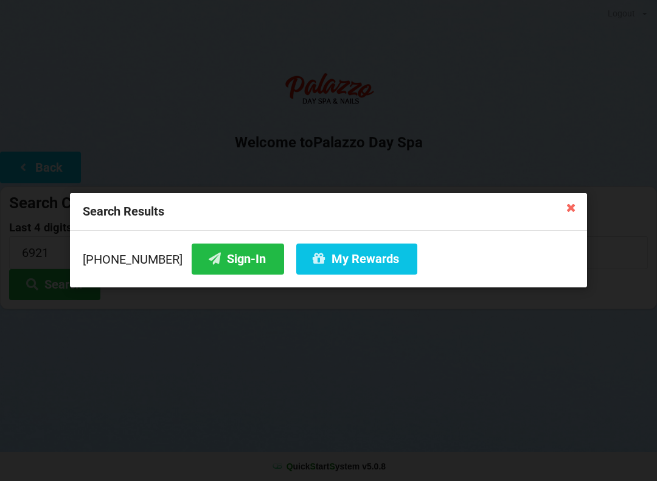
click at [214, 260] on button "Sign-In" at bounding box center [238, 258] width 93 height 31
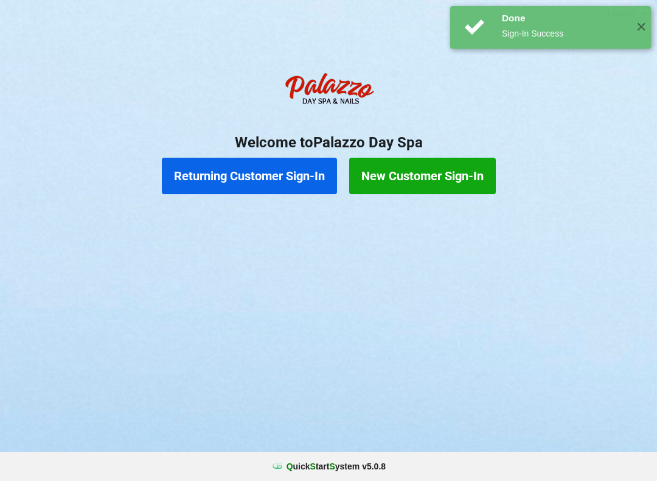
click at [249, 173] on button "Returning Customer Sign-In" at bounding box center [249, 176] width 175 height 37
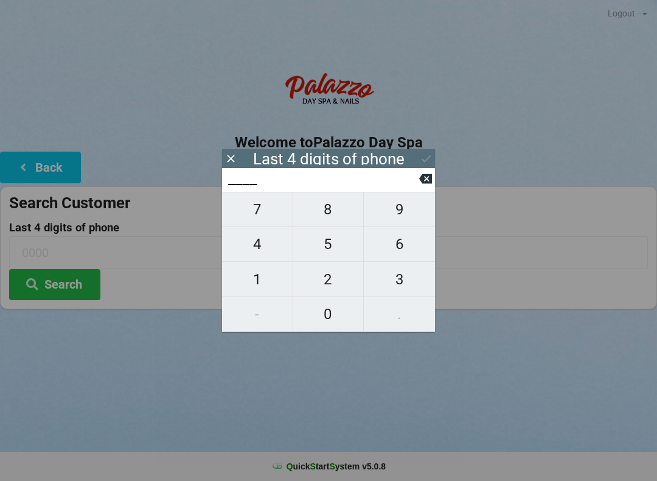
click at [255, 214] on span "7" at bounding box center [257, 210] width 71 height 26
type input "7___"
click at [332, 208] on span "8" at bounding box center [328, 210] width 71 height 26
type input "78__"
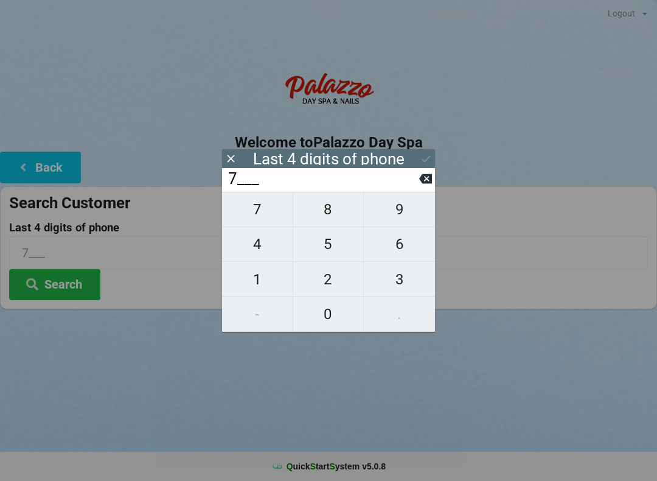
type input "78__"
click at [257, 214] on span "7" at bounding box center [257, 210] width 71 height 26
type input "787_"
click at [264, 243] on span "4" at bounding box center [257, 244] width 71 height 26
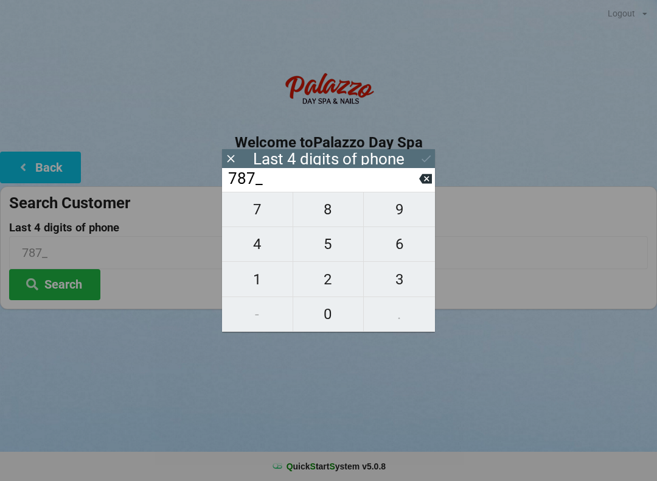
type input "7874"
click at [401, 279] on div "7 8 9 4 5 6 1 2 3 - 0 ." at bounding box center [328, 262] width 213 height 140
click at [426, 182] on icon at bounding box center [425, 178] width 13 height 13
click at [430, 183] on icon at bounding box center [425, 179] width 13 height 10
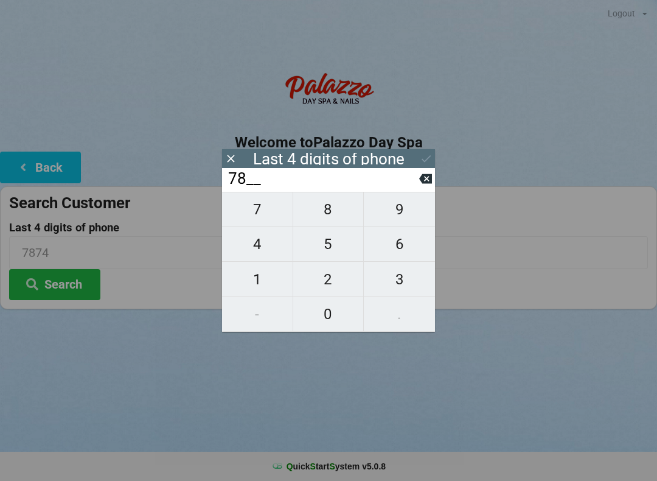
click at [431, 183] on icon at bounding box center [425, 179] width 13 height 10
click at [430, 184] on icon at bounding box center [425, 179] width 13 height 10
type input "____"
click at [432, 184] on icon at bounding box center [425, 179] width 13 height 10
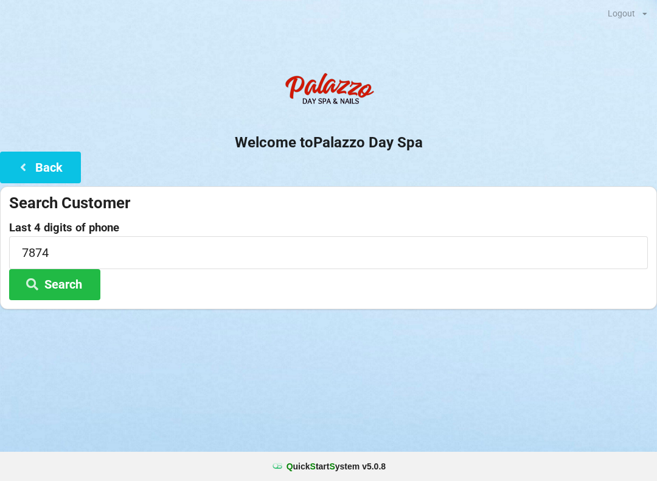
click at [440, 193] on div "Search Customer" at bounding box center [328, 203] width 639 height 20
click at [86, 247] on input "7874" at bounding box center [328, 252] width 639 height 32
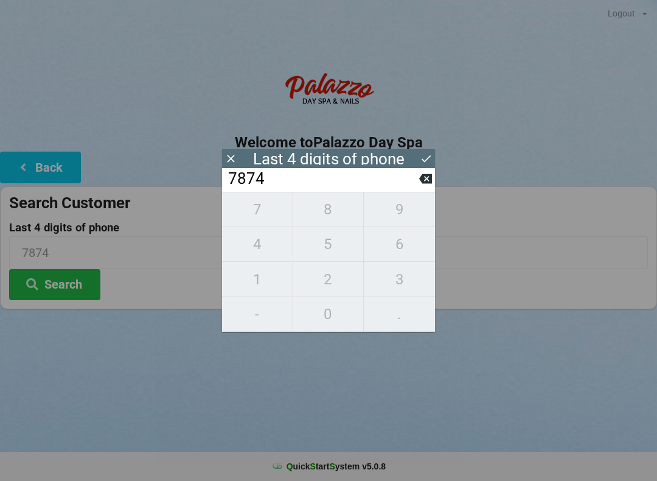
click at [421, 184] on icon at bounding box center [425, 179] width 13 height 10
click at [426, 181] on icon at bounding box center [425, 179] width 13 height 10
click at [418, 183] on input "78__" at bounding box center [323, 178] width 192 height 19
click at [419, 186] on input "78__" at bounding box center [323, 178] width 192 height 19
click at [425, 187] on button at bounding box center [425, 178] width 13 height 16
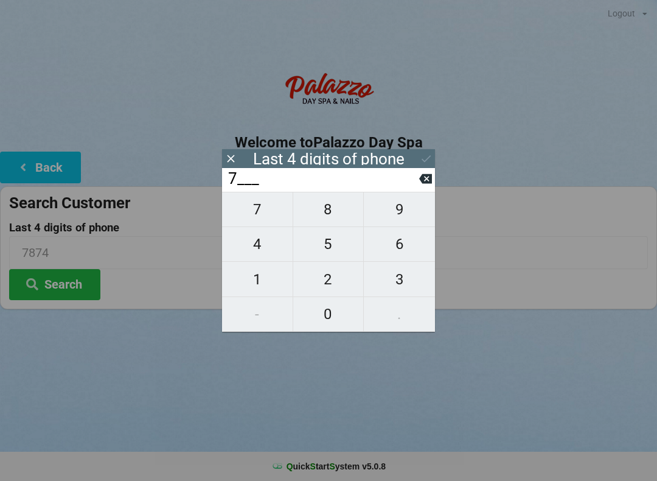
click at [426, 183] on icon at bounding box center [425, 179] width 13 height 10
type input "____"
click at [262, 248] on span "4" at bounding box center [257, 244] width 71 height 26
type input "4___"
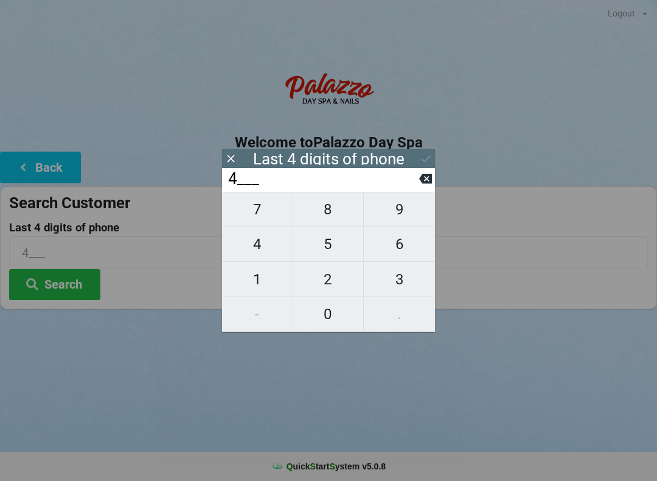
click at [333, 244] on span "5" at bounding box center [328, 244] width 71 height 26
type input "45__"
click at [260, 289] on span "1" at bounding box center [257, 280] width 71 height 26
type input "451_"
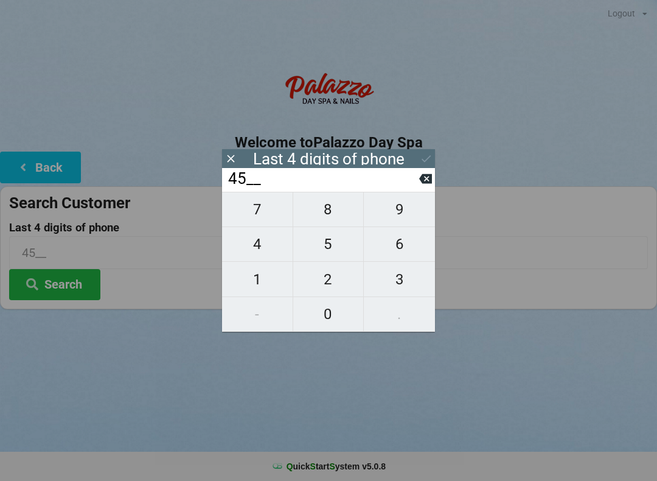
type input "451_"
click at [397, 253] on span "6" at bounding box center [399, 244] width 71 height 26
type input "4516"
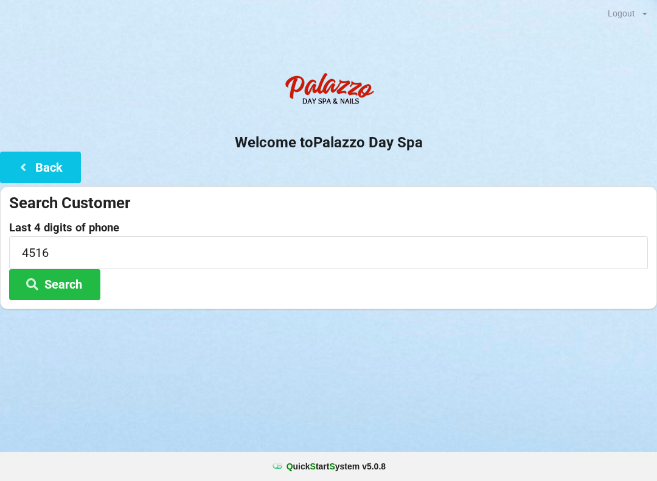
click at [245, 386] on div "Logout Logout Sign-In Welcome to Palazzo Day Spa Back Search Customer Last 4 di…" at bounding box center [328, 240] width 657 height 481
click at [74, 282] on button "Search" at bounding box center [54, 284] width 91 height 31
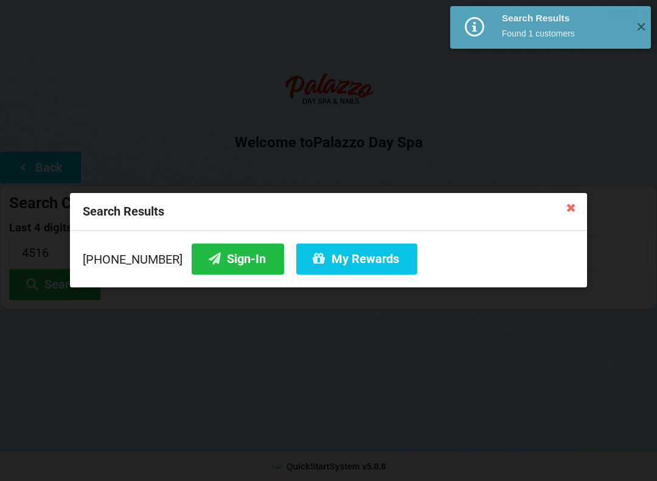
click at [218, 259] on button "Sign-In" at bounding box center [238, 258] width 93 height 31
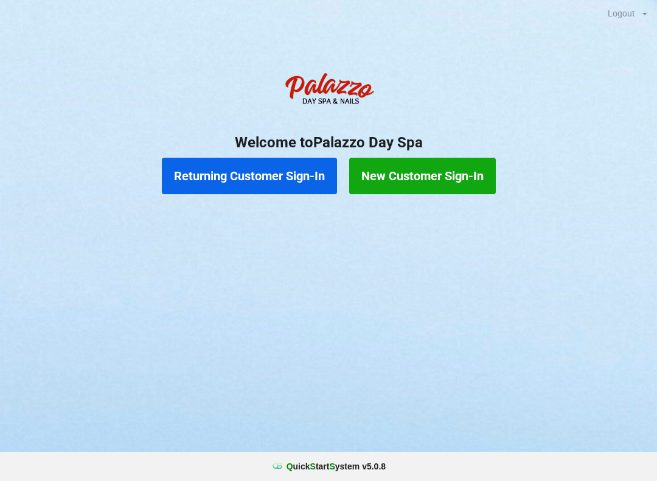
click at [215, 180] on button "Returning Customer Sign-In" at bounding box center [249, 176] width 175 height 37
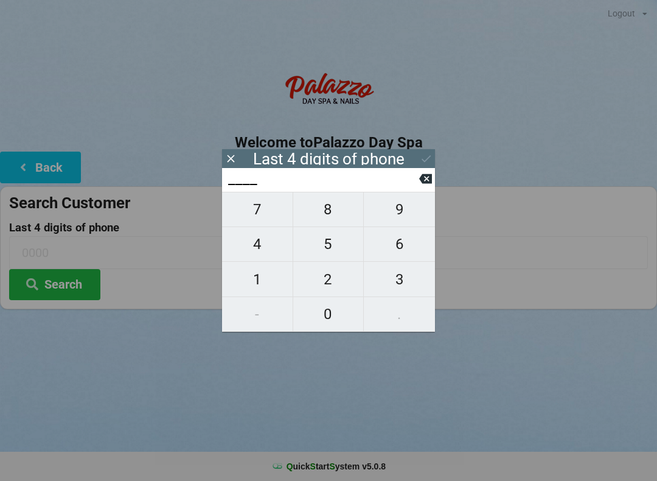
click at [408, 237] on span "6" at bounding box center [399, 244] width 71 height 26
type input "6___"
click at [402, 242] on span "6" at bounding box center [399, 244] width 71 height 26
type input "66__"
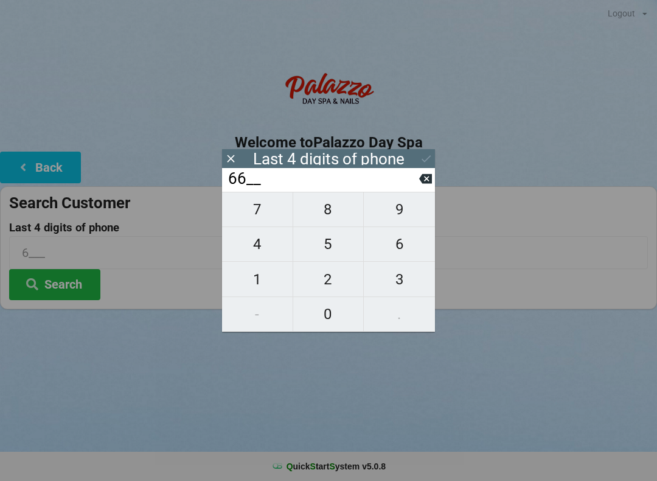
type input "66__"
click at [324, 308] on span "0" at bounding box center [328, 314] width 71 height 26
type input "660_"
click at [398, 212] on span "9" at bounding box center [399, 210] width 71 height 26
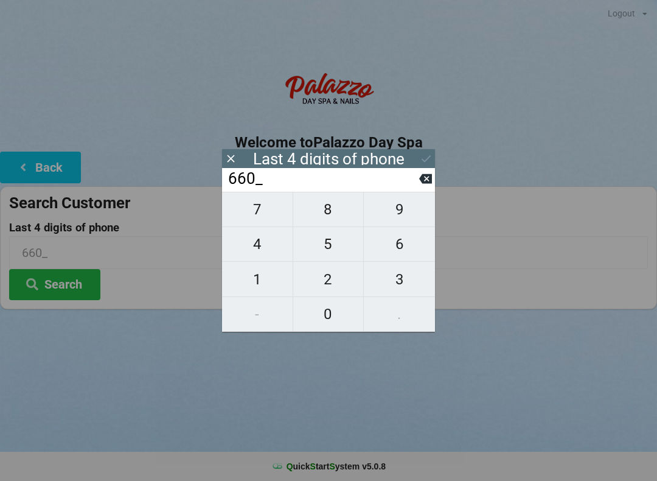
type input "6609"
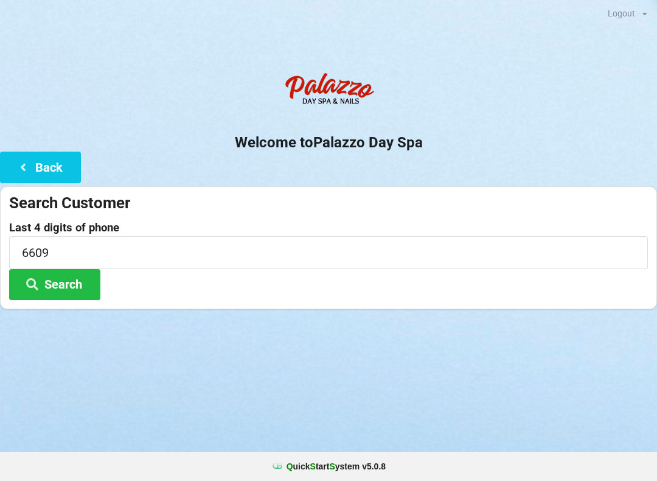
click at [477, 373] on div "Logout Logout Sign-In Welcome to Palazzo Day Spa Back Search Customer Last 4 di…" at bounding box center [328, 240] width 657 height 481
click at [63, 285] on button "Search" at bounding box center [54, 284] width 91 height 31
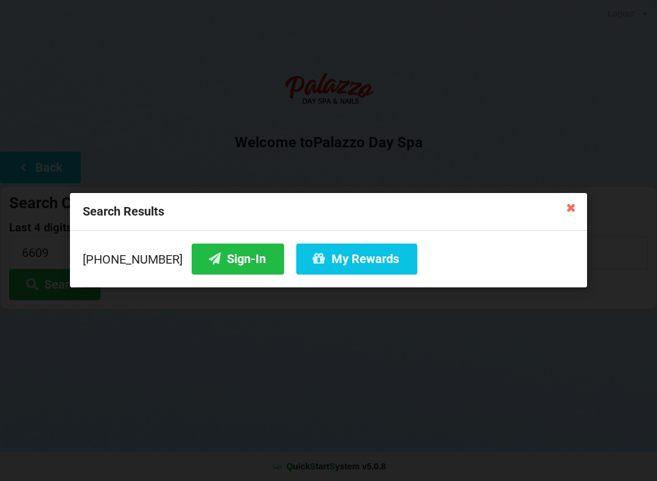
click at [204, 260] on button "Sign-In" at bounding box center [238, 258] width 93 height 31
